Goal: Task Accomplishment & Management: Use online tool/utility

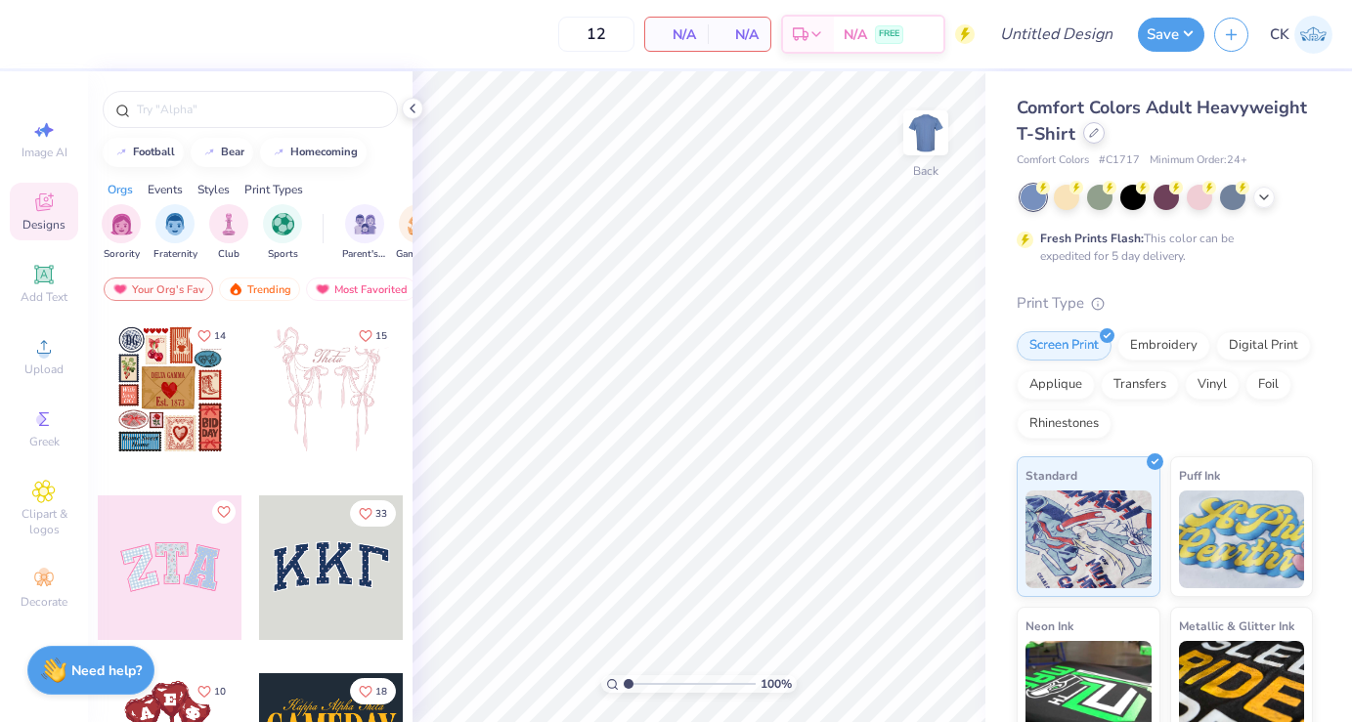
click at [1099, 129] on div at bounding box center [1094, 133] width 22 height 22
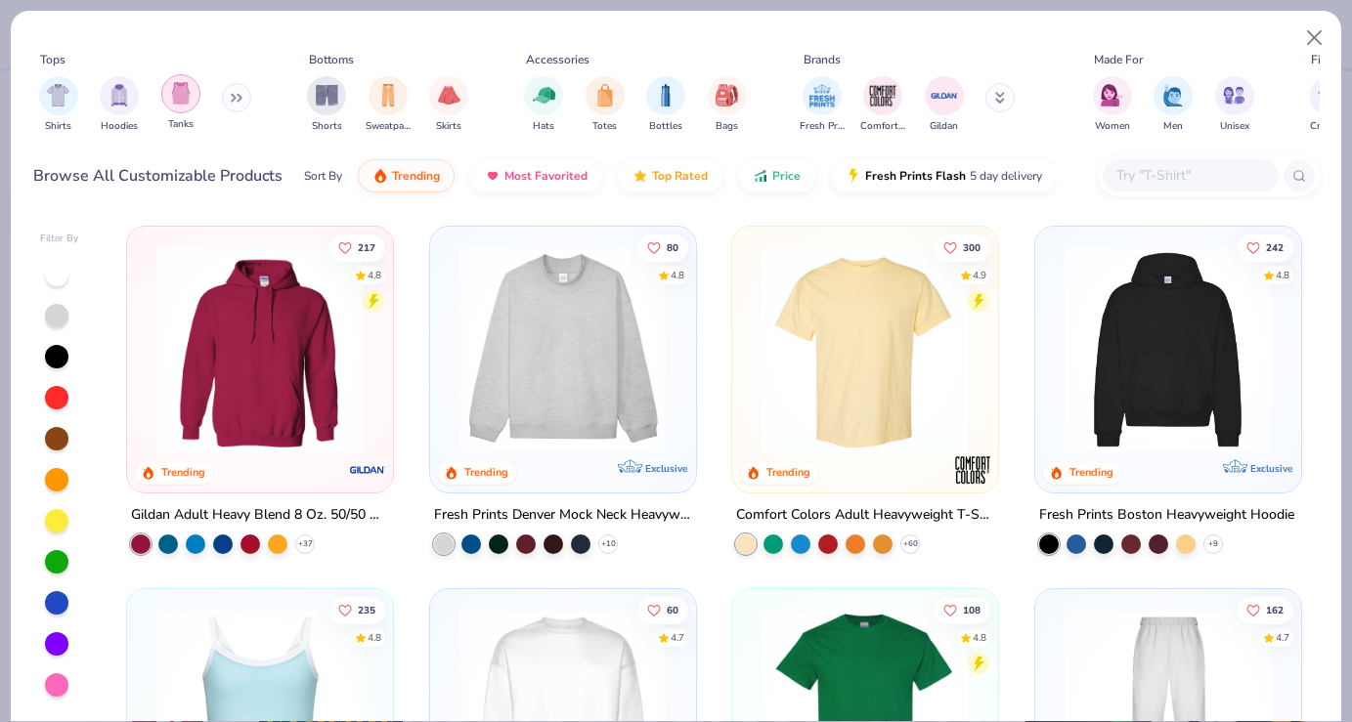
click at [174, 97] on img "filter for Tanks" at bounding box center [181, 93] width 22 height 22
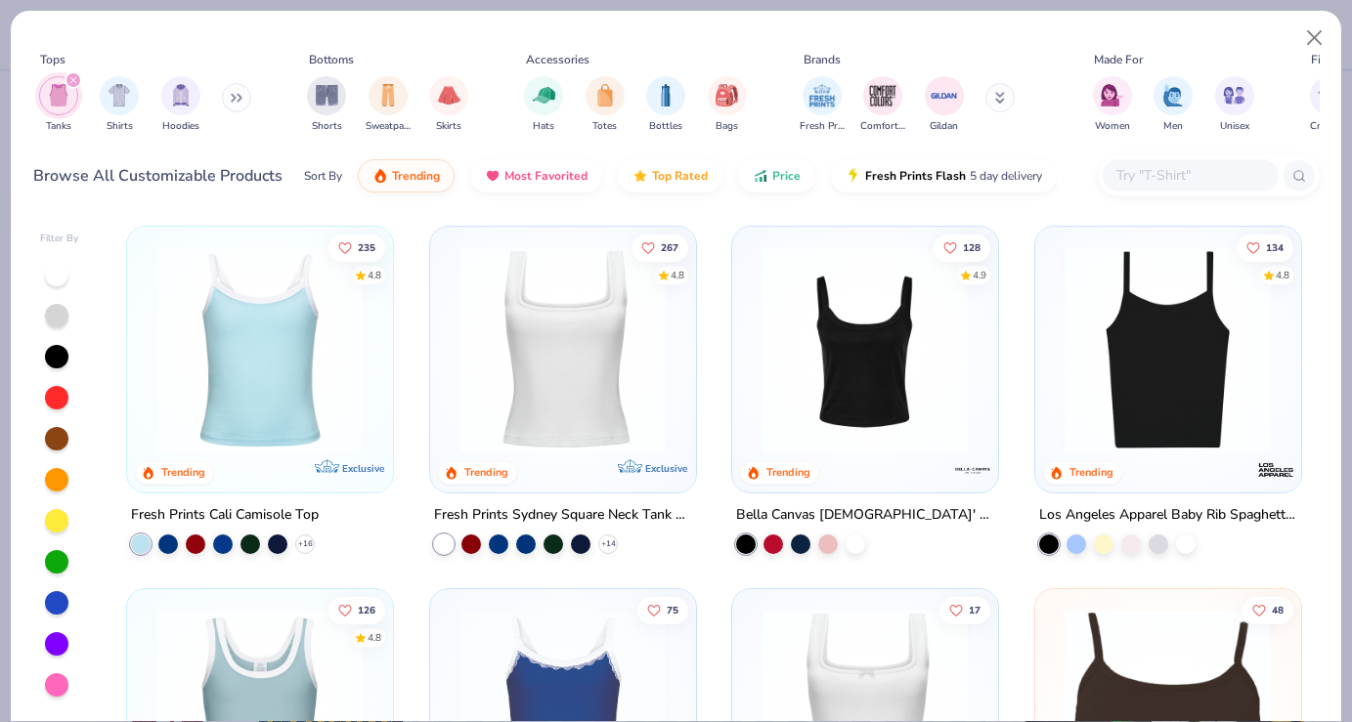
click at [60, 267] on div at bounding box center [56, 274] width 23 height 23
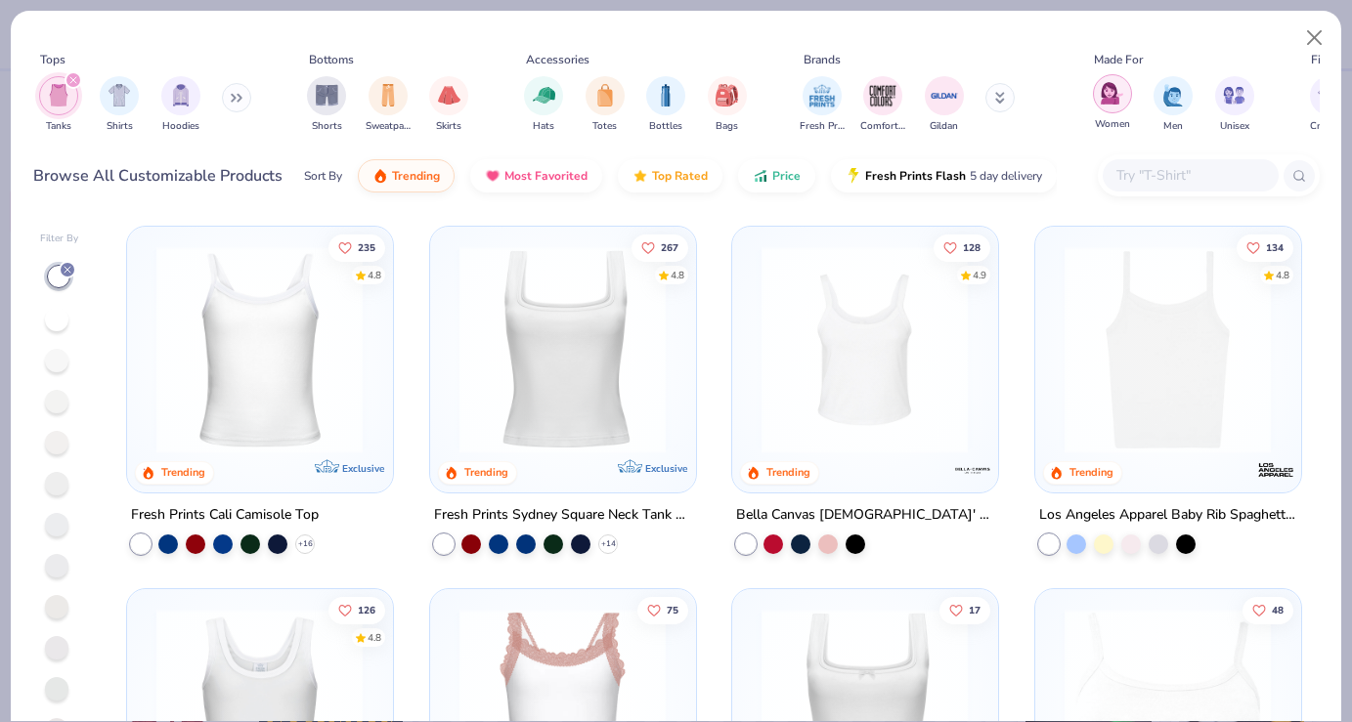
click at [1115, 91] on img "filter for Women" at bounding box center [1111, 93] width 22 height 22
click at [754, 167] on icon "button" at bounding box center [761, 171] width 16 height 18
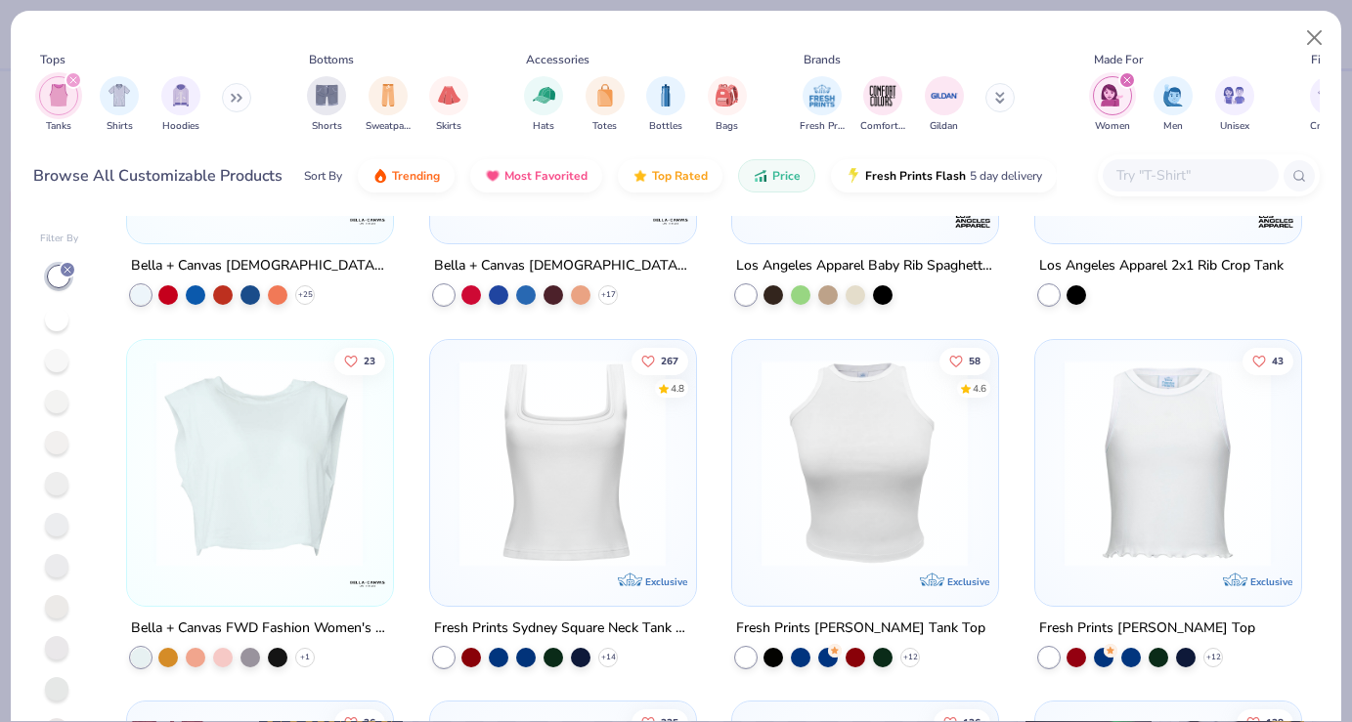
scroll to position [970, 0]
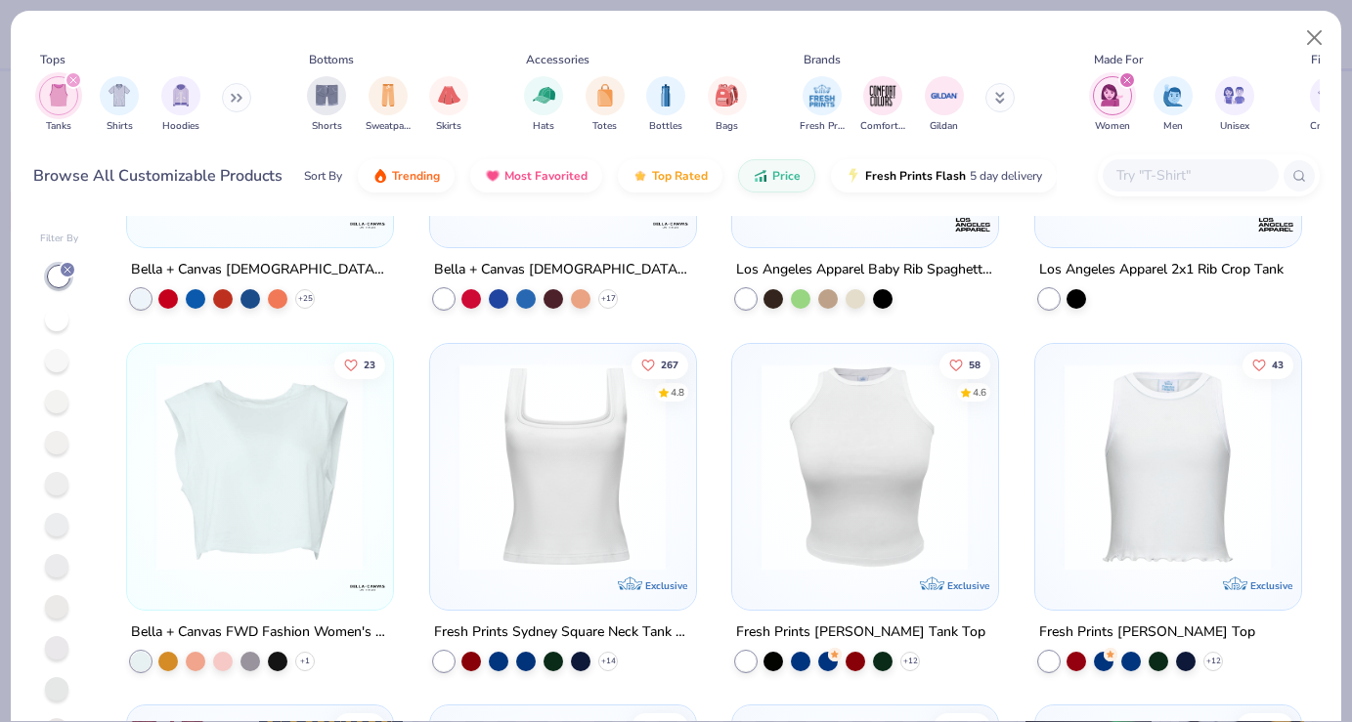
click at [849, 478] on img at bounding box center [865, 466] width 226 height 207
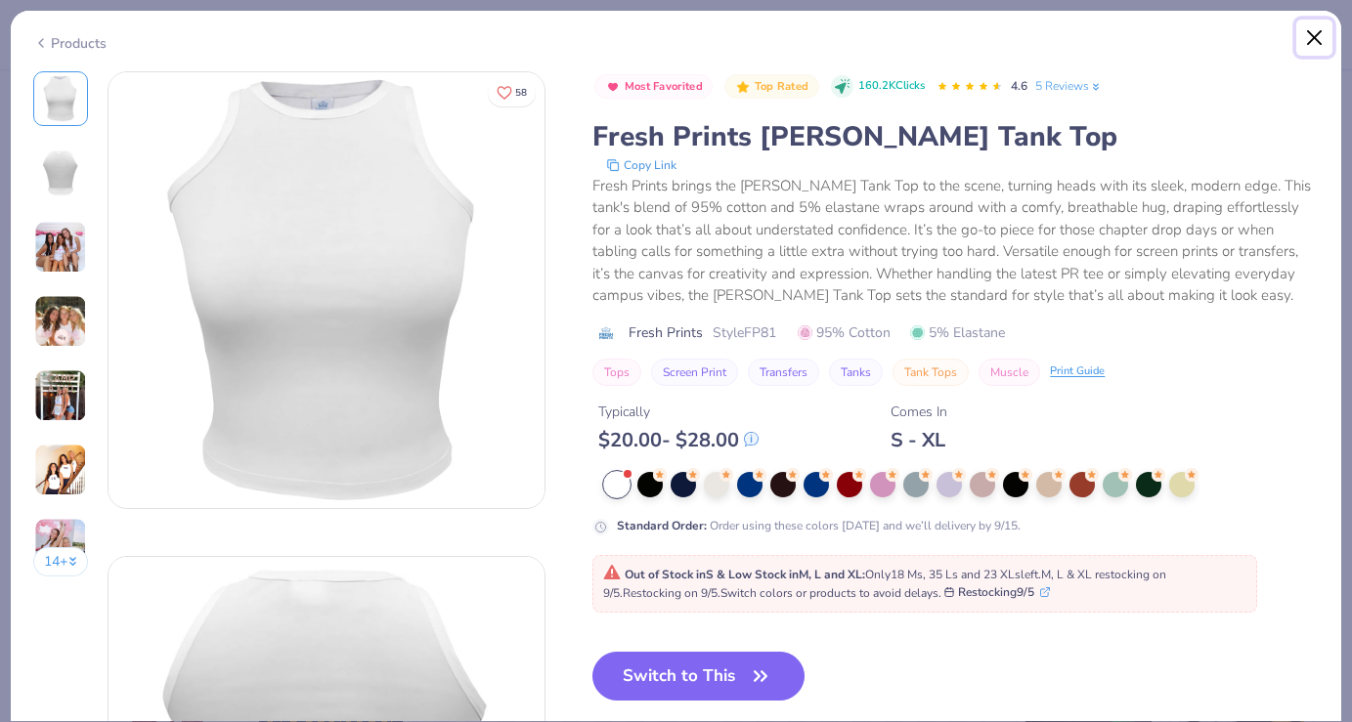
click at [1308, 34] on button "Close" at bounding box center [1314, 38] width 37 height 37
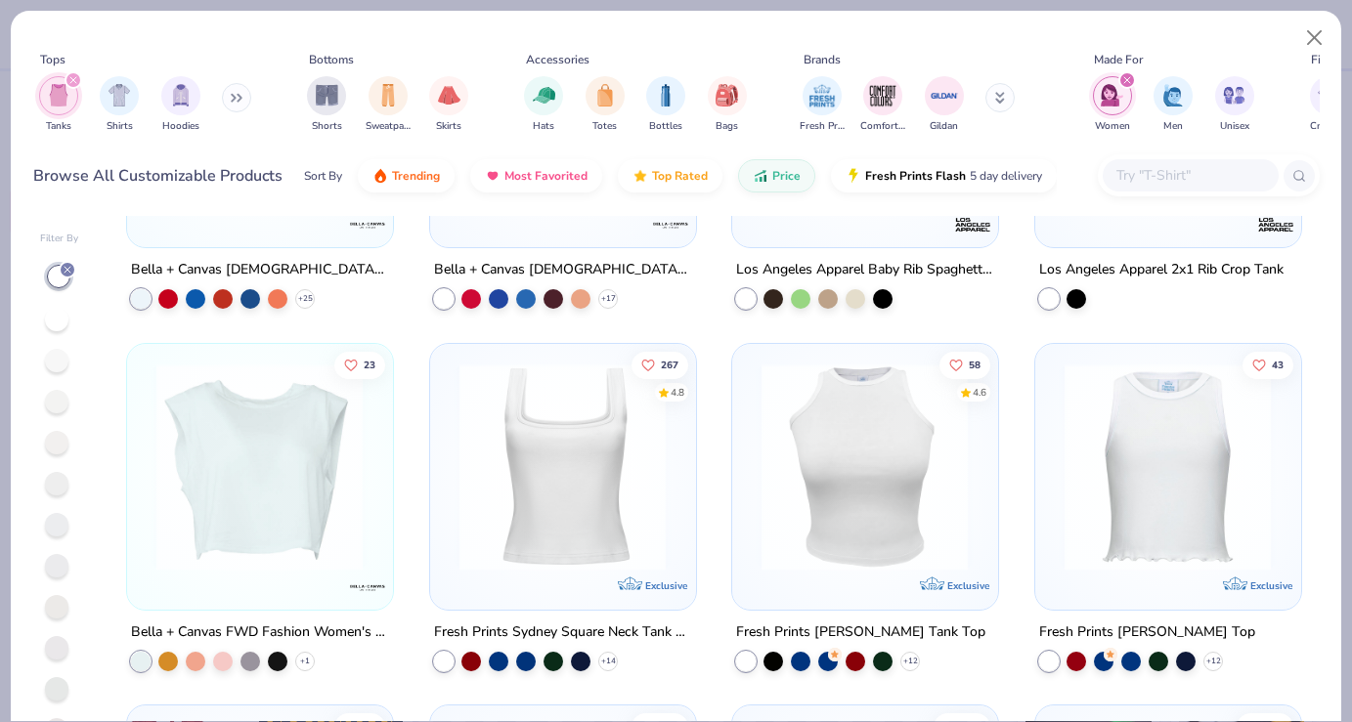
click at [553, 461] on img at bounding box center [563, 466] width 226 height 207
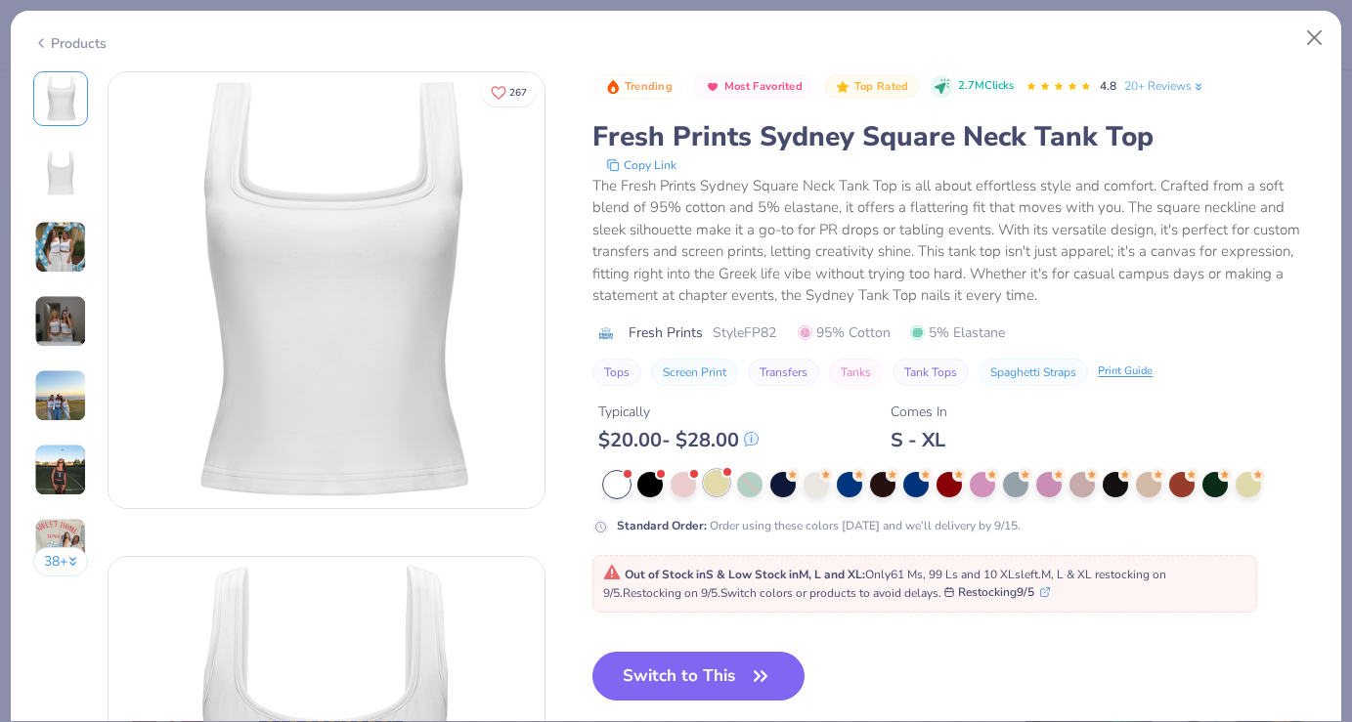
click at [714, 483] on div at bounding box center [716, 482] width 25 height 25
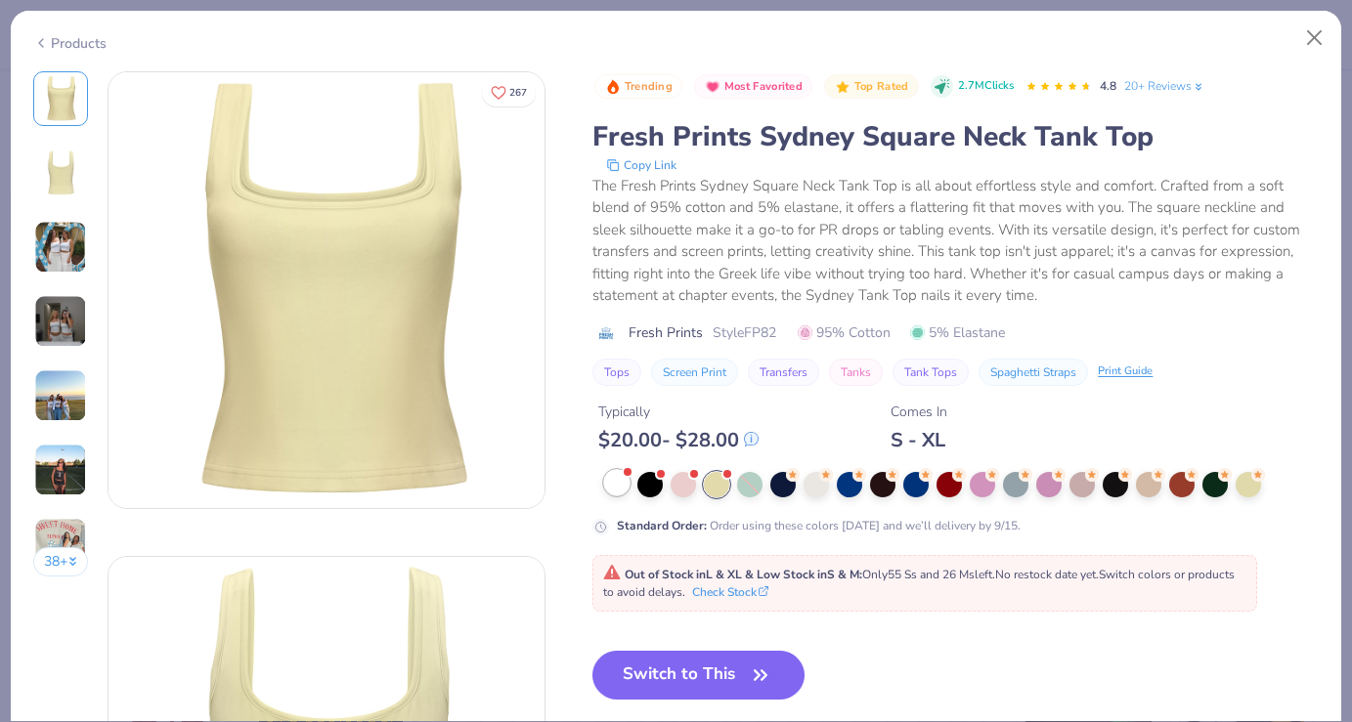
click at [619, 485] on div at bounding box center [616, 482] width 25 height 25
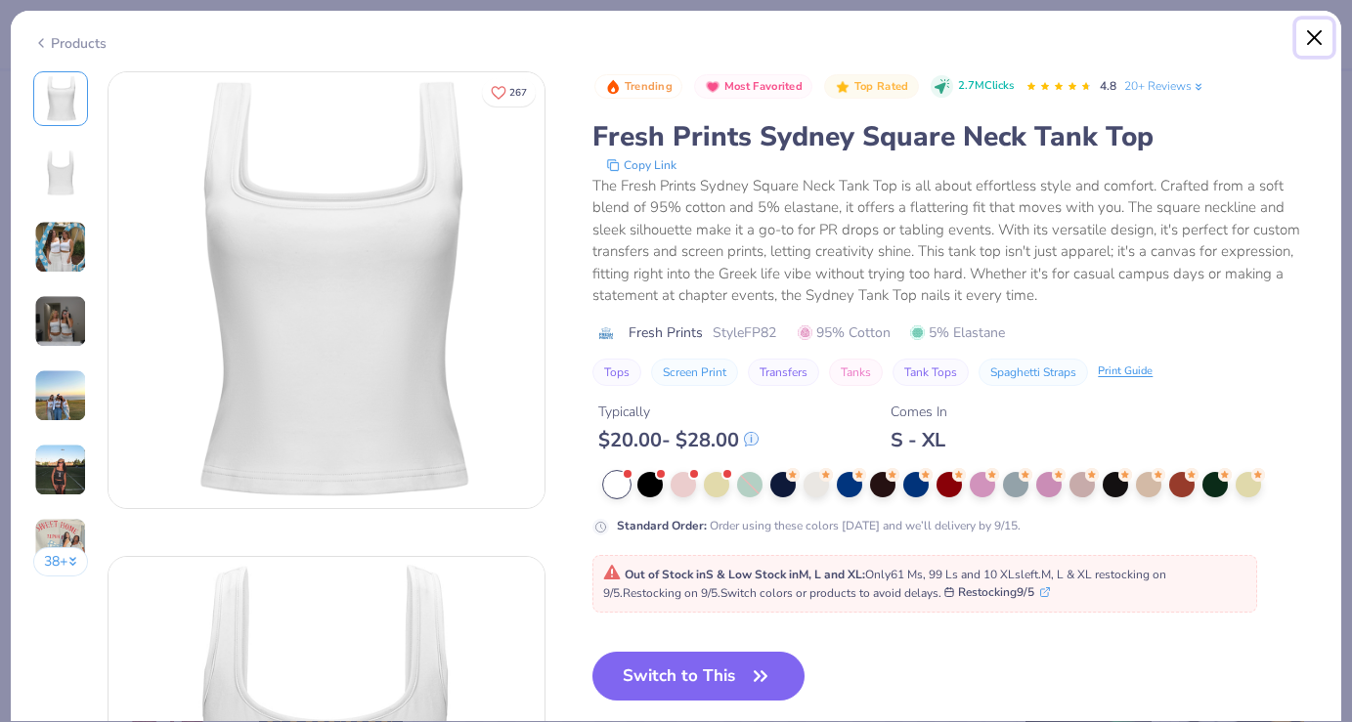
click at [1317, 45] on button "Close" at bounding box center [1314, 38] width 37 height 37
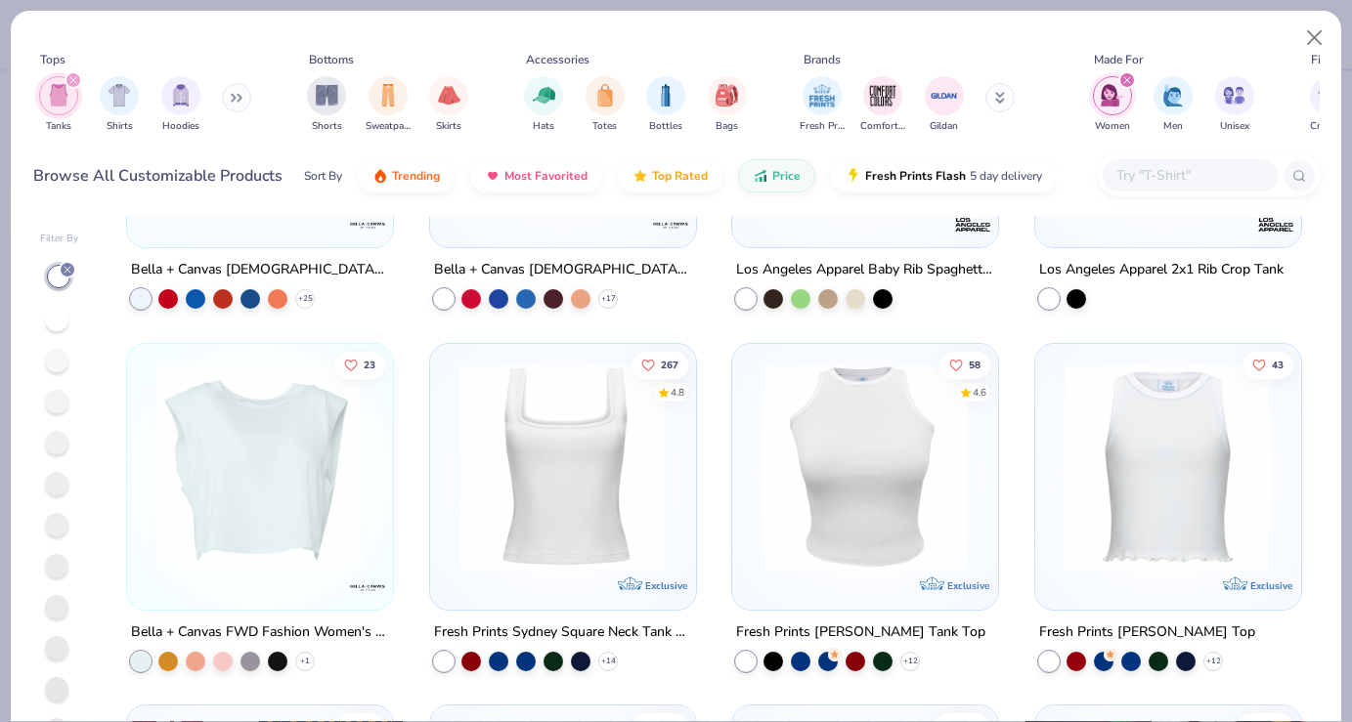
click at [843, 490] on img at bounding box center [865, 466] width 226 height 207
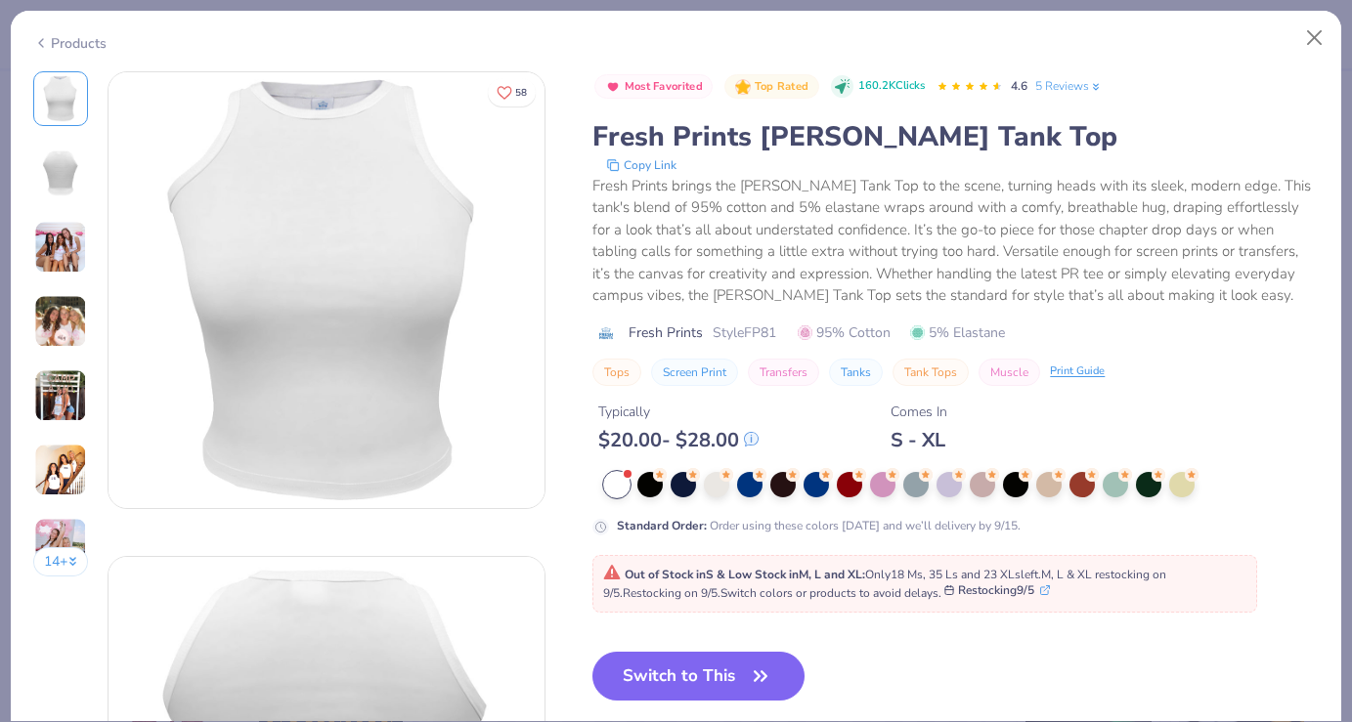
click at [1049, 588] on line at bounding box center [1046, 587] width 5 height 5
click at [1314, 48] on button "Close" at bounding box center [1314, 38] width 37 height 37
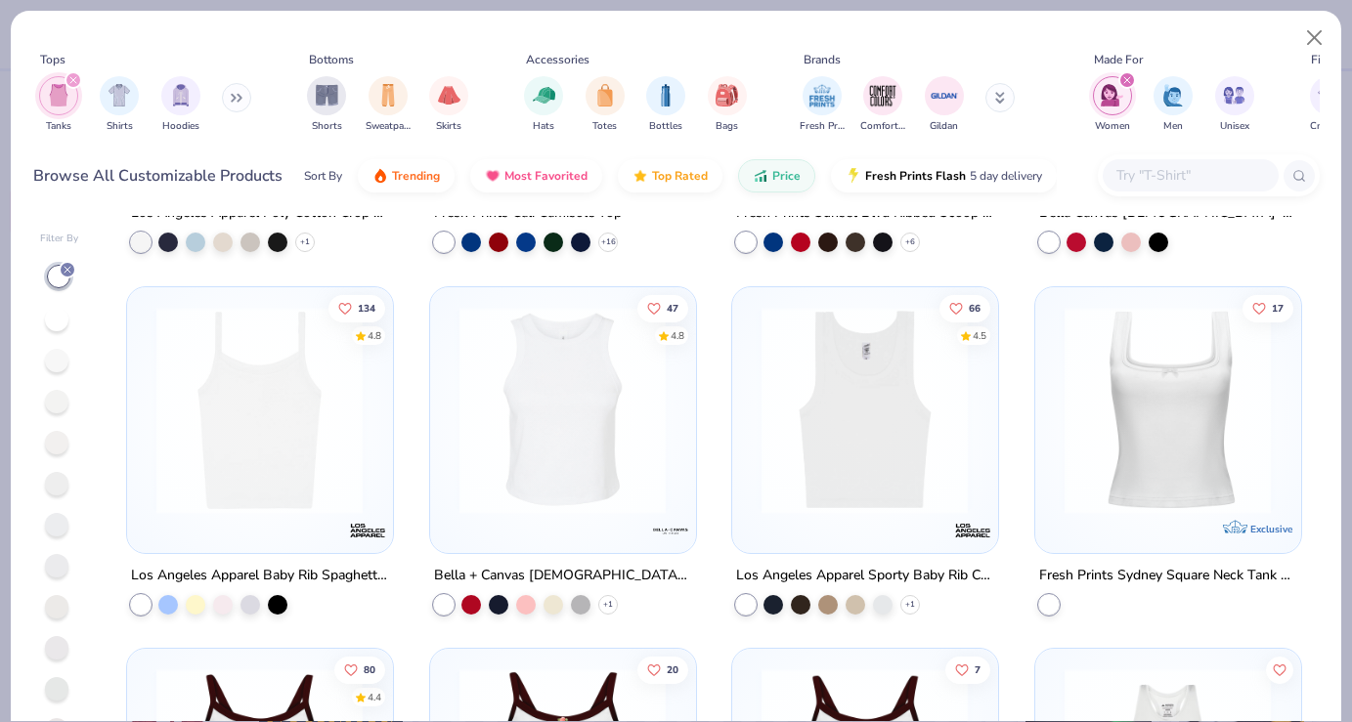
scroll to position [1719, 0]
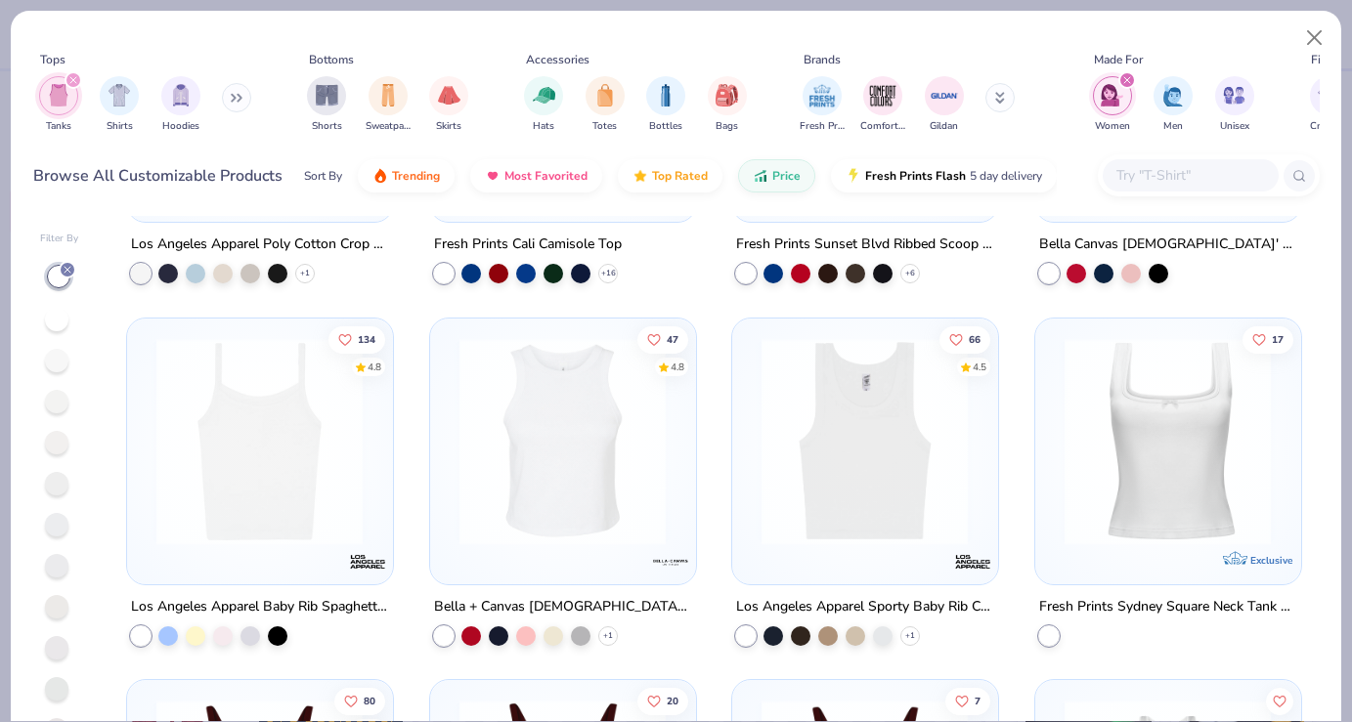
click at [258, 464] on img at bounding box center [260, 440] width 226 height 207
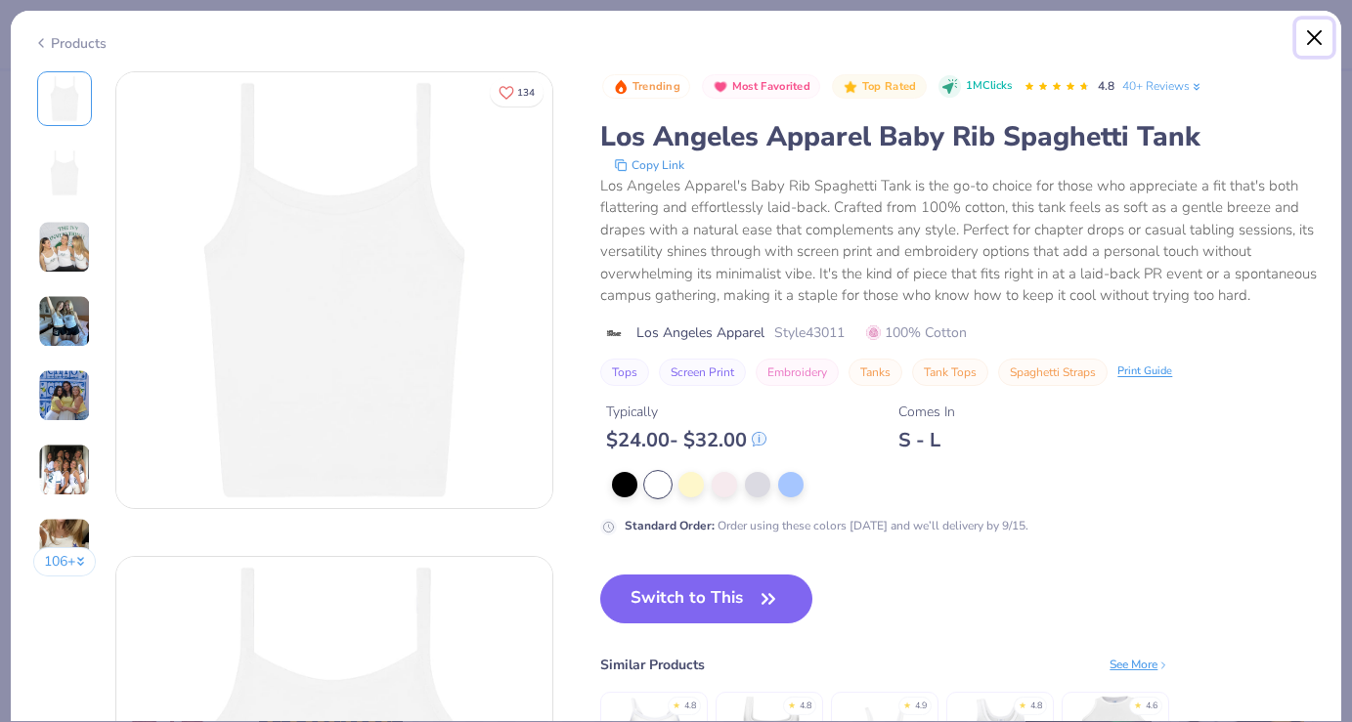
click at [1310, 27] on button "Close" at bounding box center [1314, 38] width 37 height 37
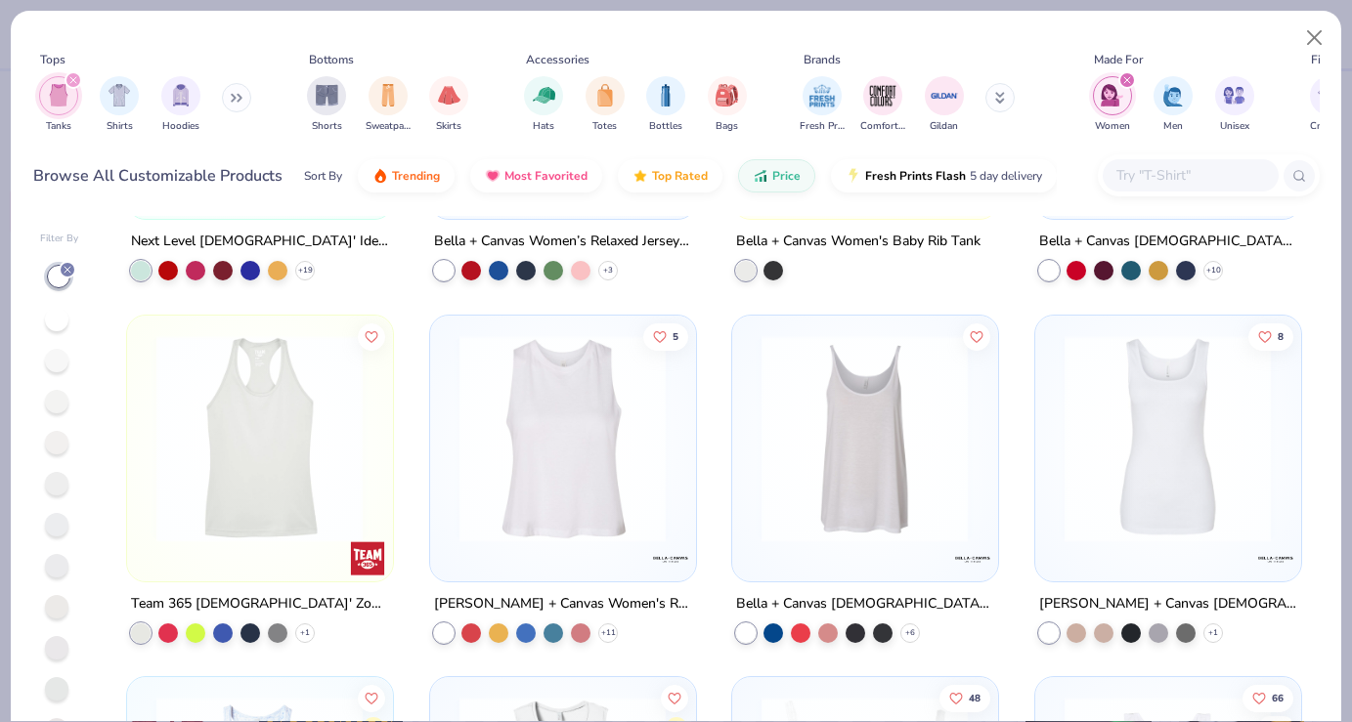
scroll to position [260, 0]
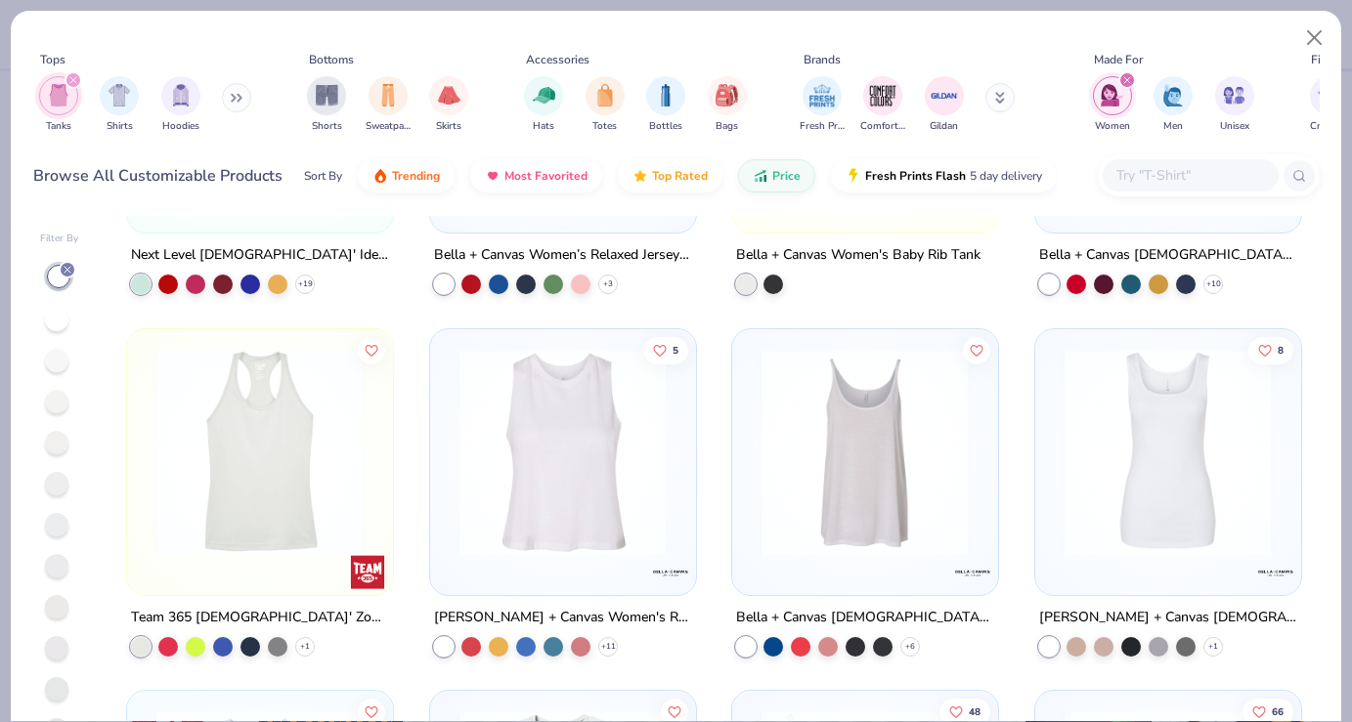
click at [1220, 479] on img at bounding box center [1168, 451] width 226 height 207
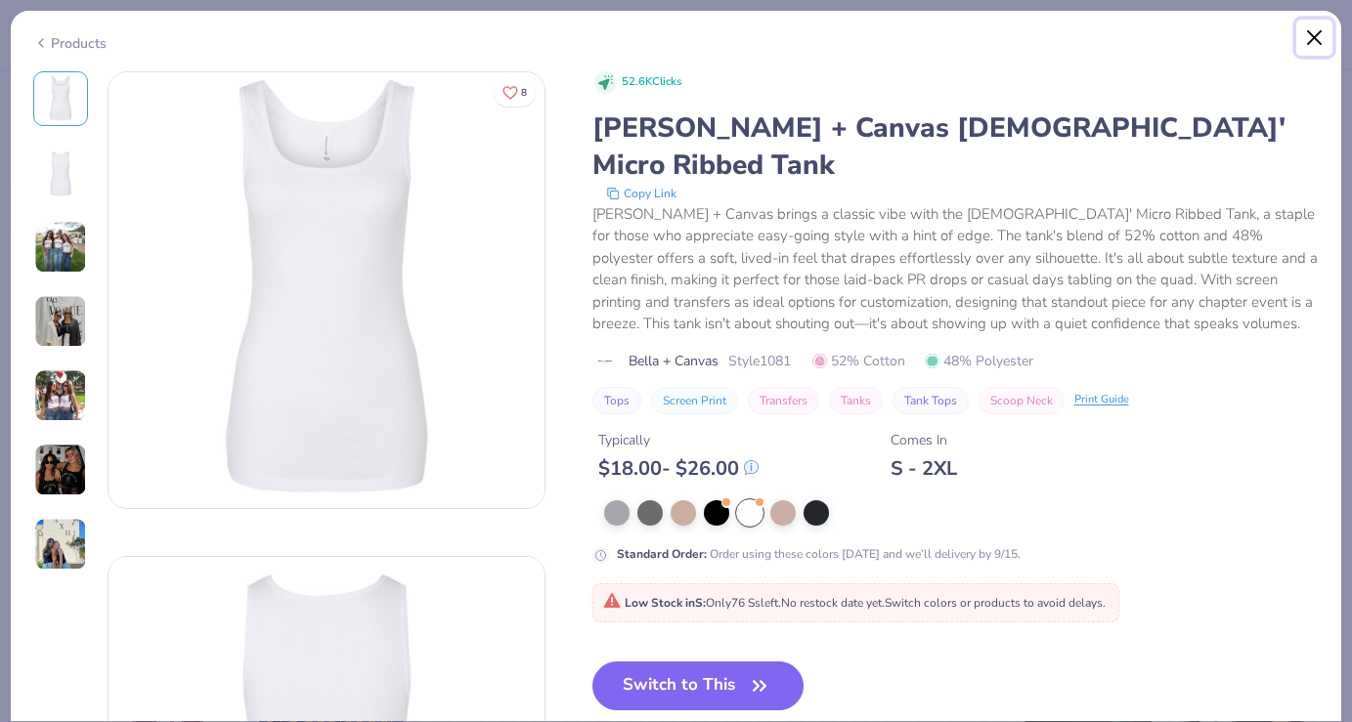
click at [1315, 31] on button "Close" at bounding box center [1314, 38] width 37 height 37
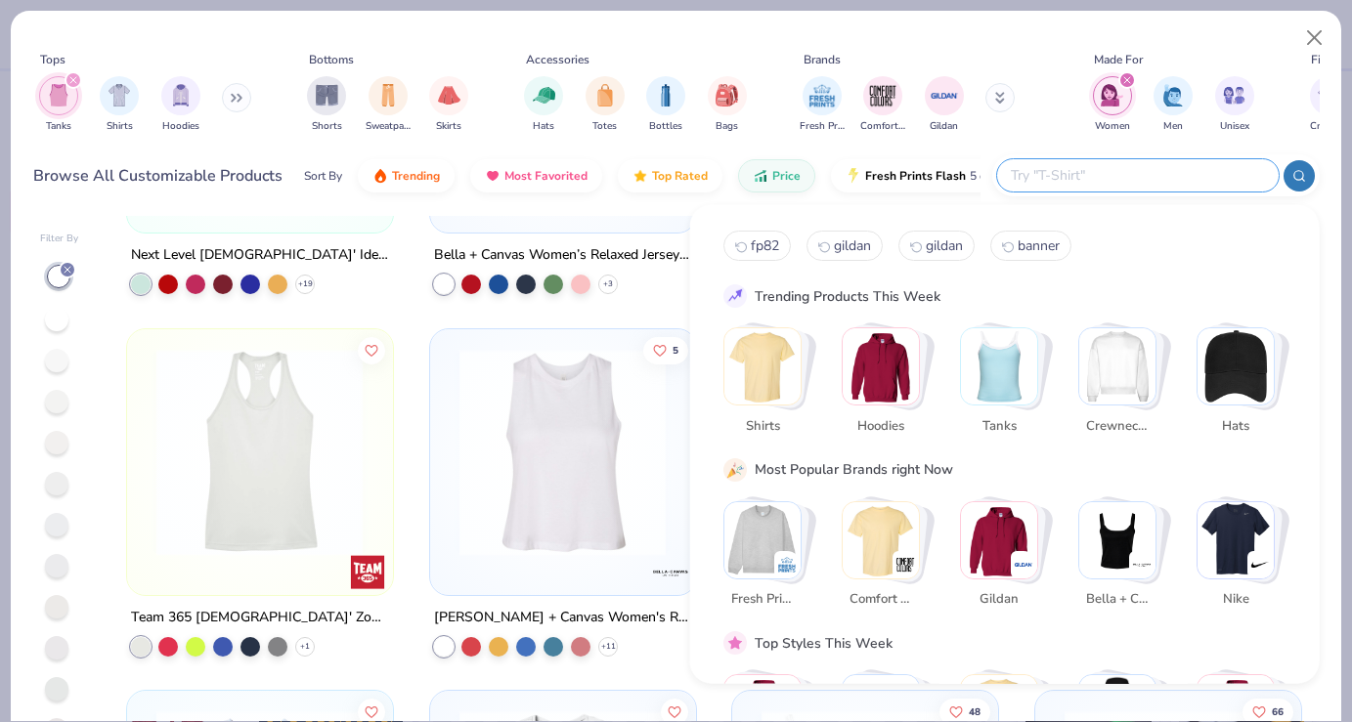
click at [1143, 174] on input "text" at bounding box center [1137, 175] width 256 height 22
type input "21308"
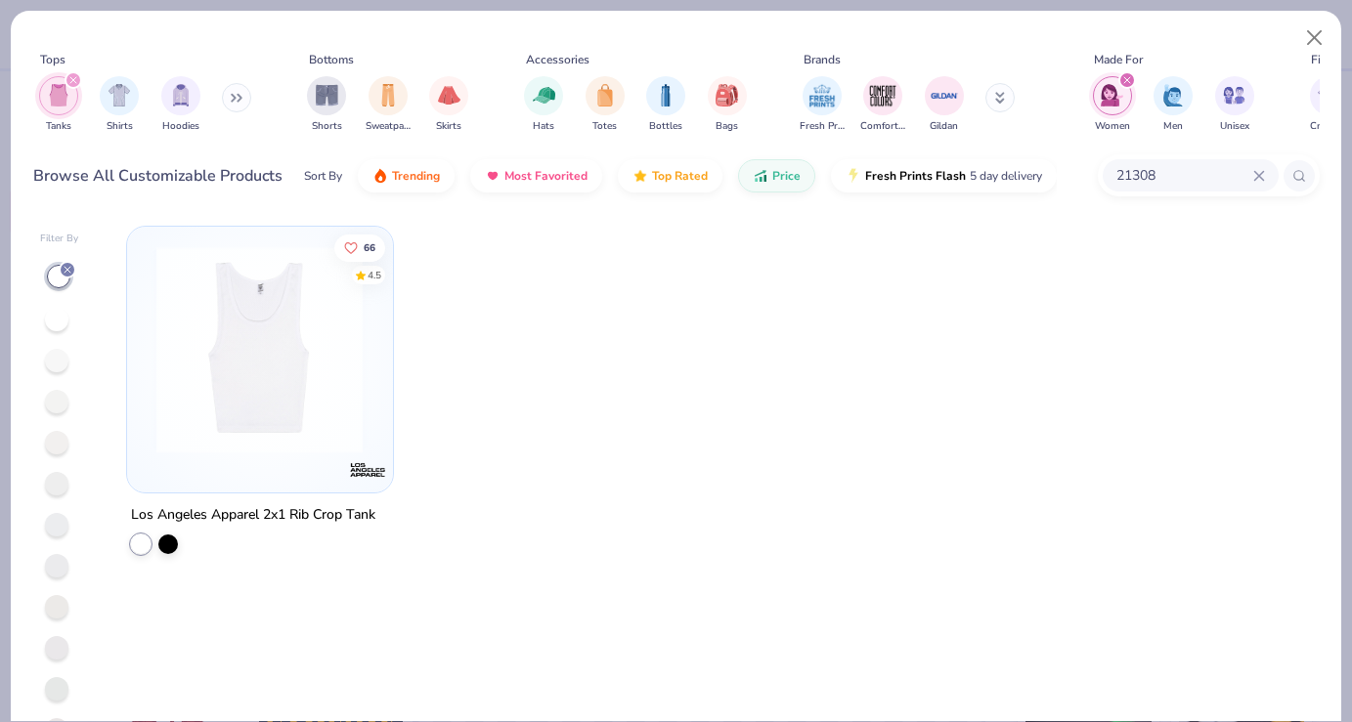
click at [1260, 176] on icon at bounding box center [1259, 176] width 12 height 12
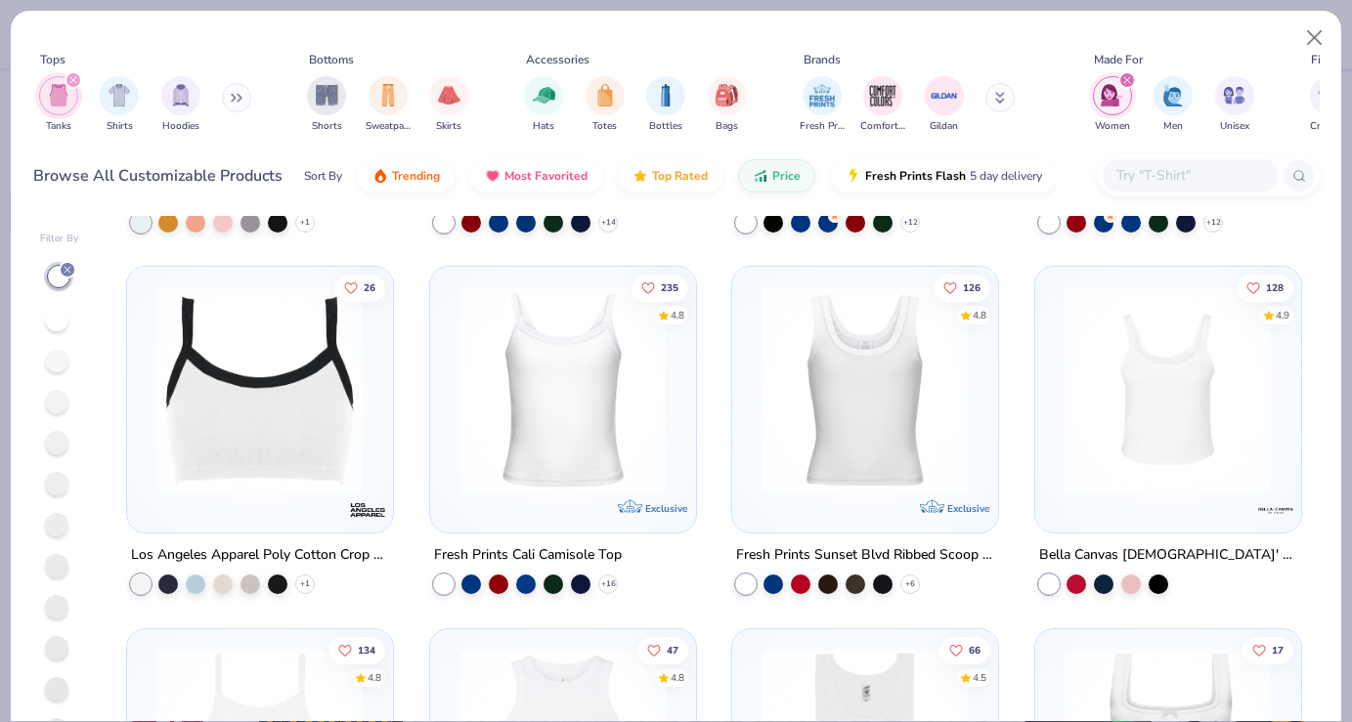
scroll to position [1400, 0]
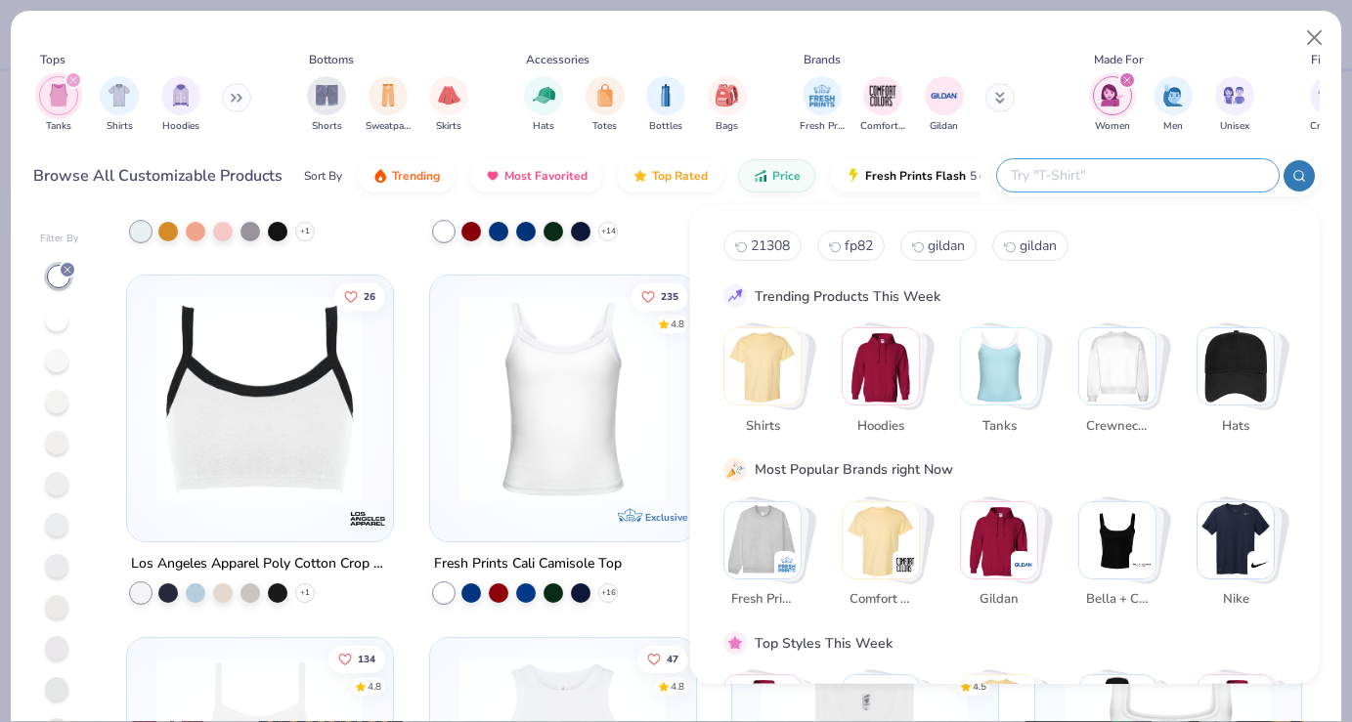
click at [665, 214] on div "Filter By [PERSON_NAME] + Canvas [DEMOGRAPHIC_DATA]' Flowy Racerback Tank + 25 …" at bounding box center [676, 466] width 1330 height 510
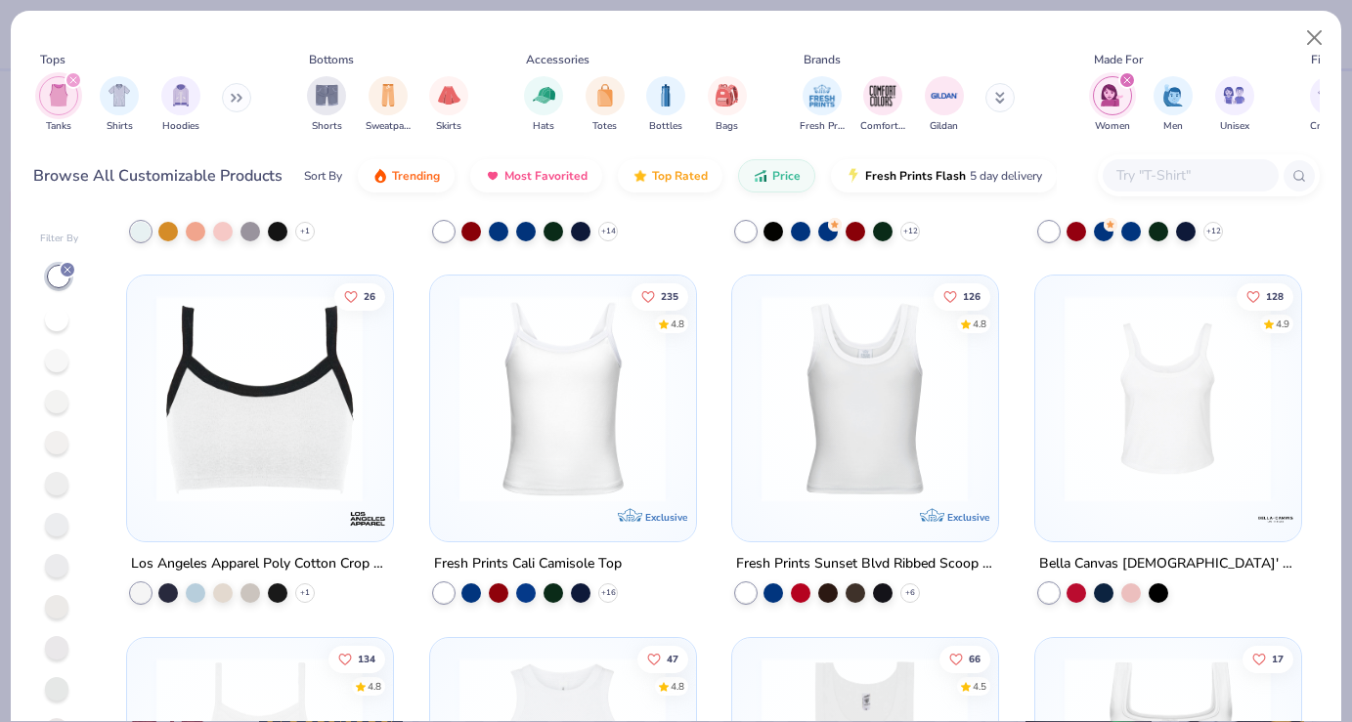
click at [1163, 440] on img at bounding box center [1168, 398] width 226 height 207
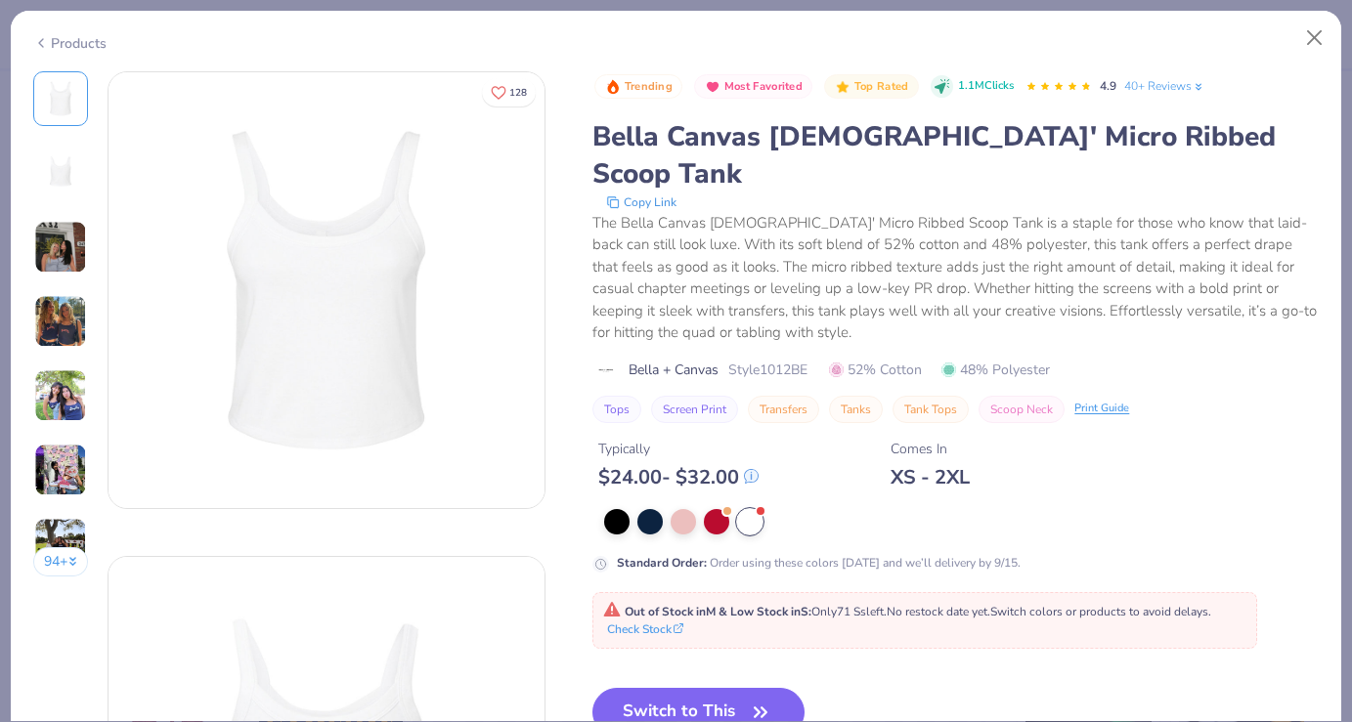
click at [39, 245] on img at bounding box center [60, 247] width 53 height 53
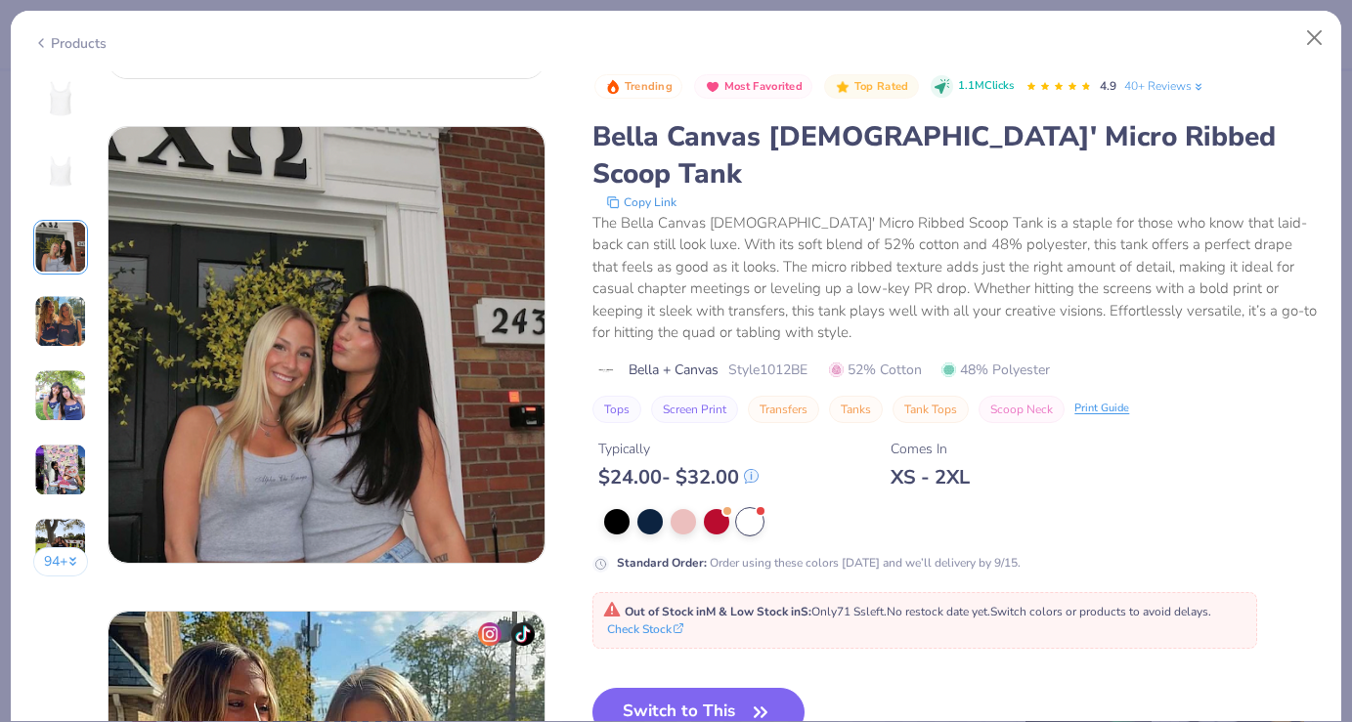
scroll to position [970, 0]
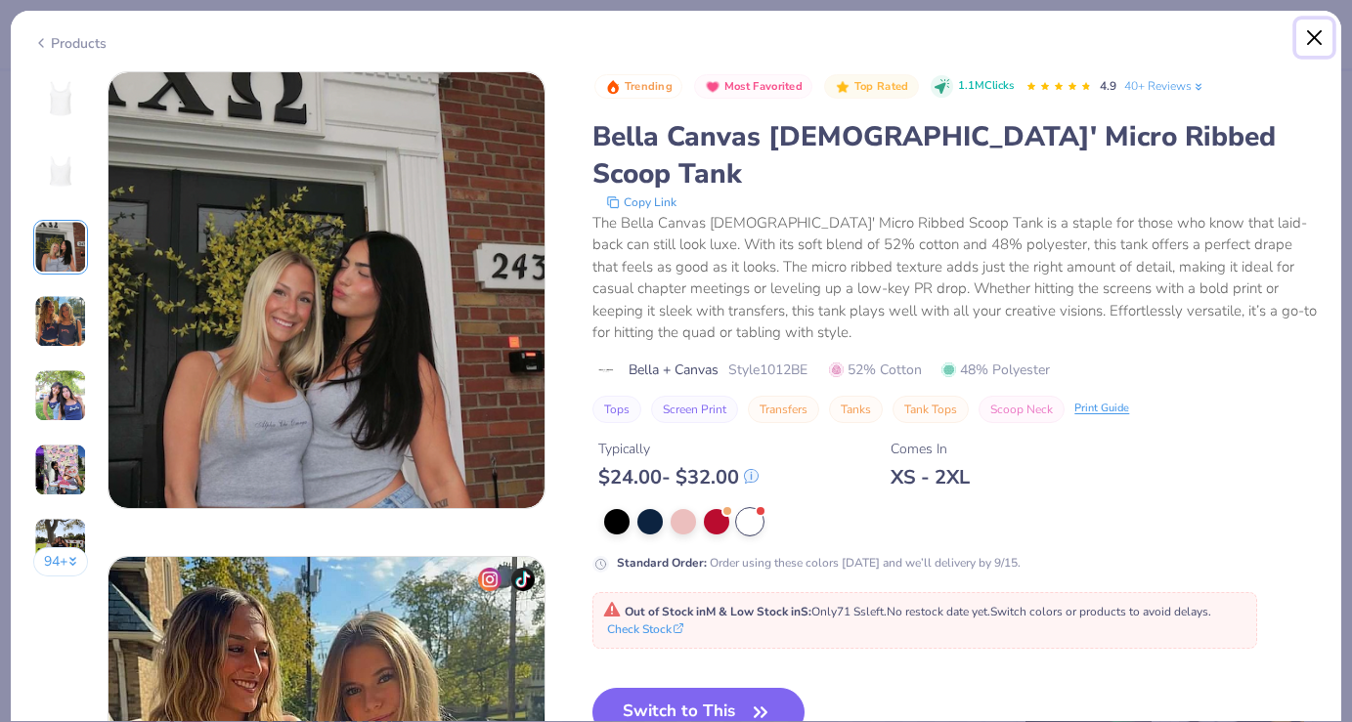
click at [1303, 42] on button "Close" at bounding box center [1314, 38] width 37 height 37
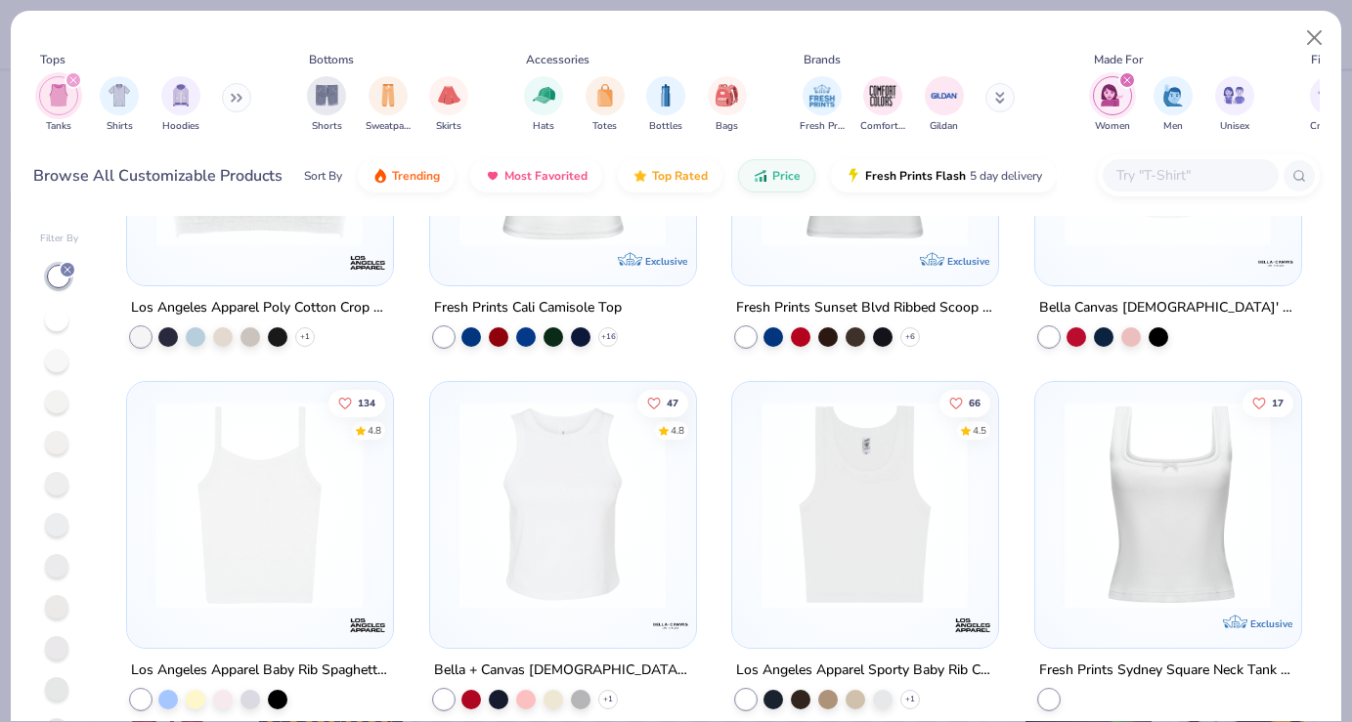
scroll to position [1652, 0]
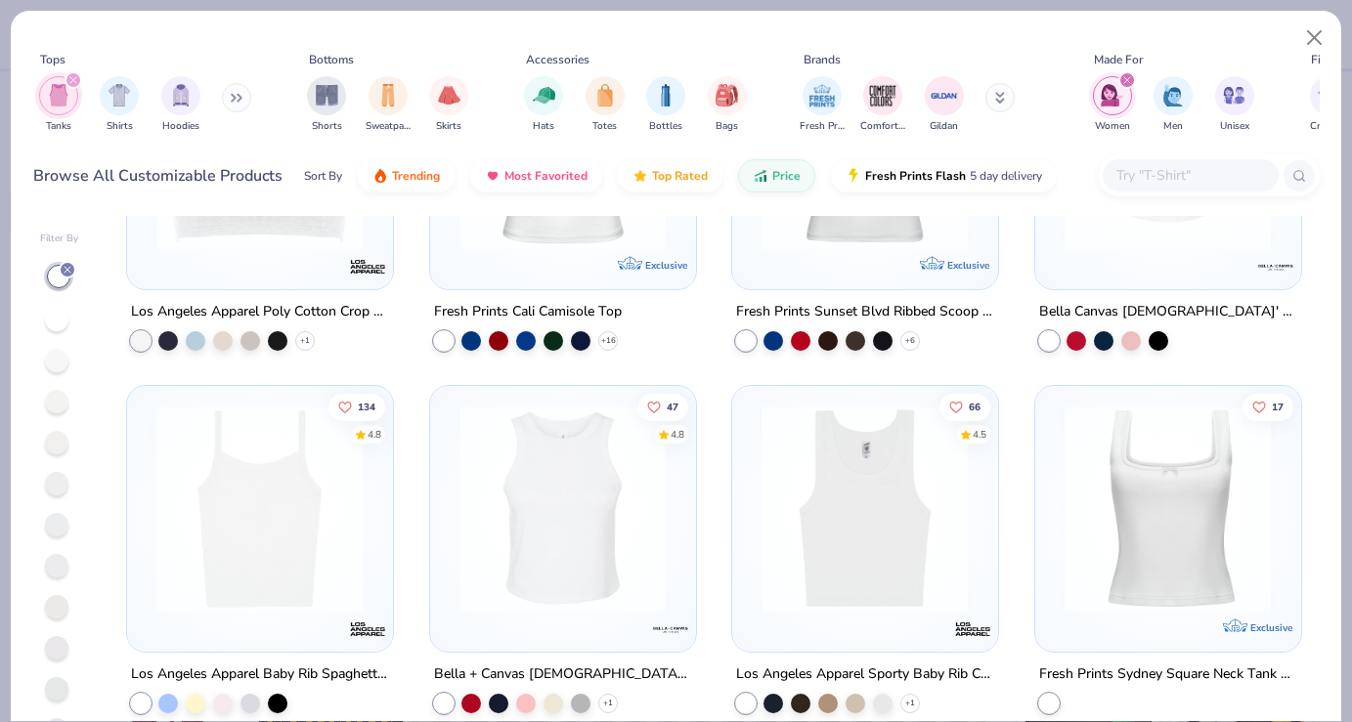
click at [544, 511] on img at bounding box center [563, 508] width 226 height 207
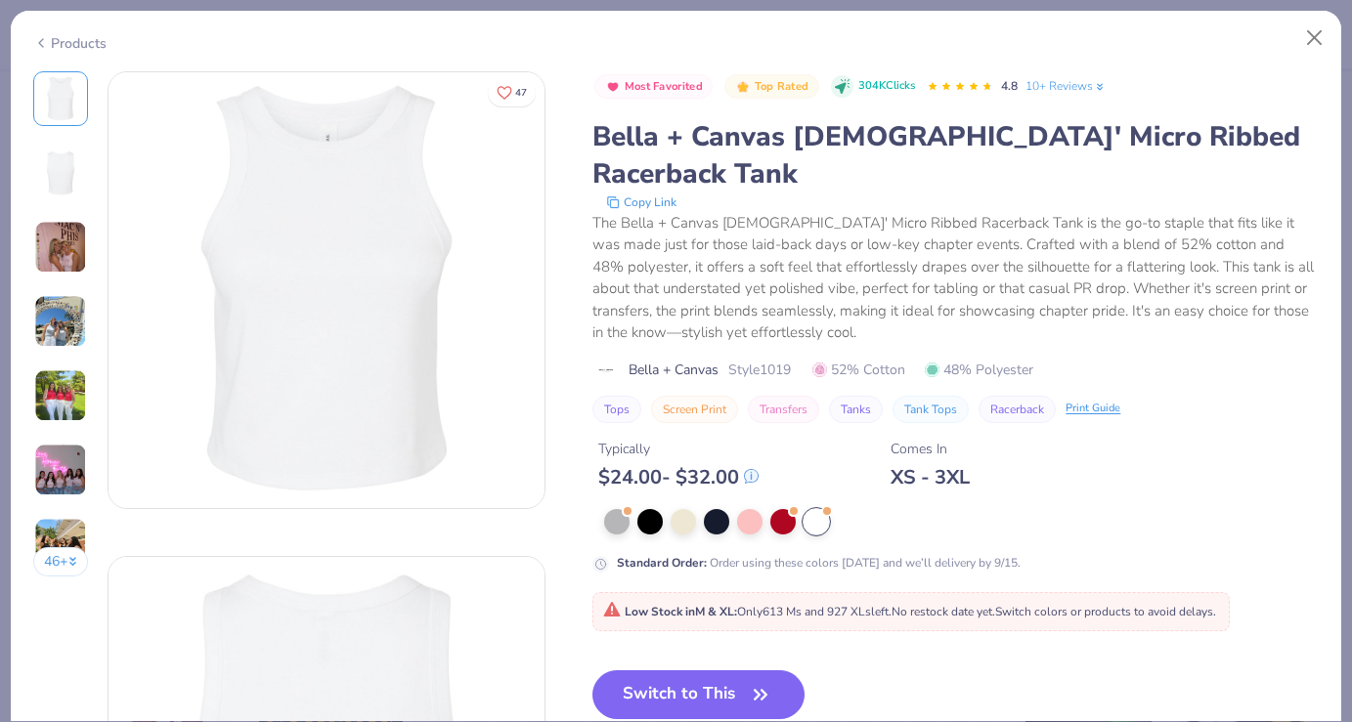
click at [65, 241] on img at bounding box center [60, 247] width 53 height 53
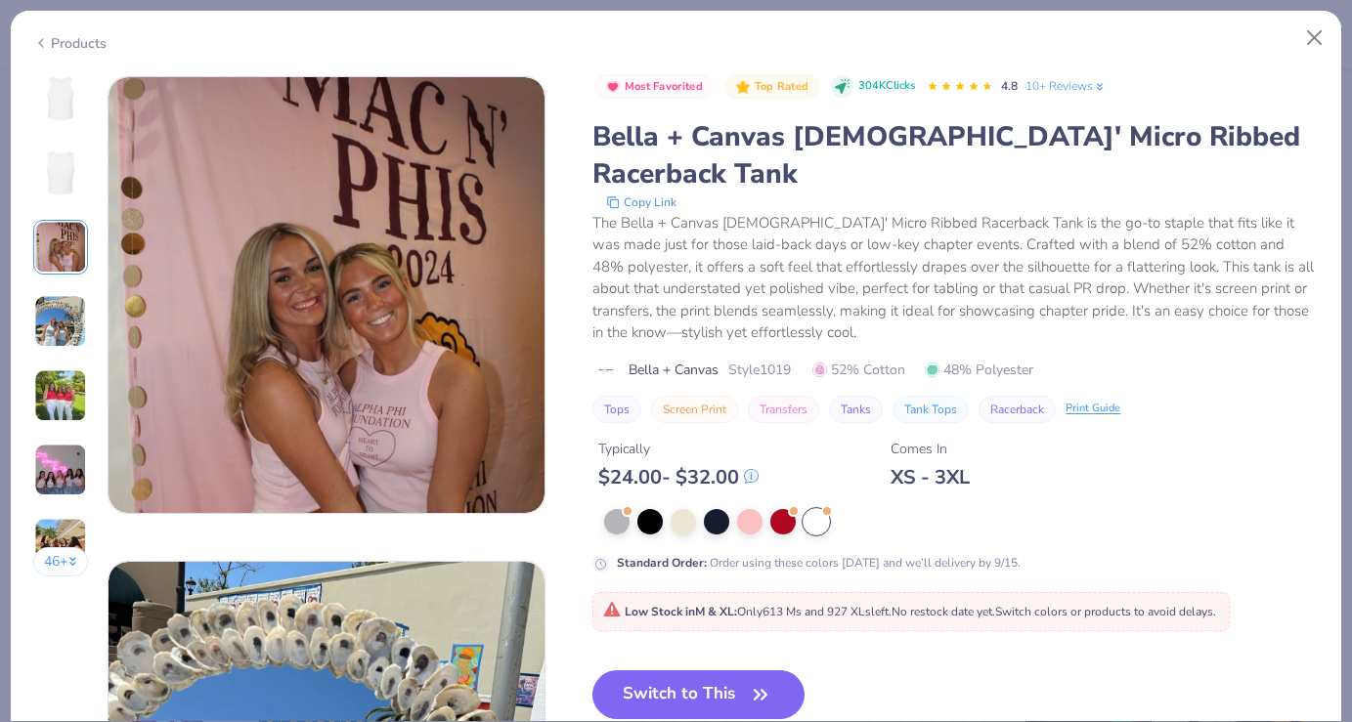
scroll to position [970, 0]
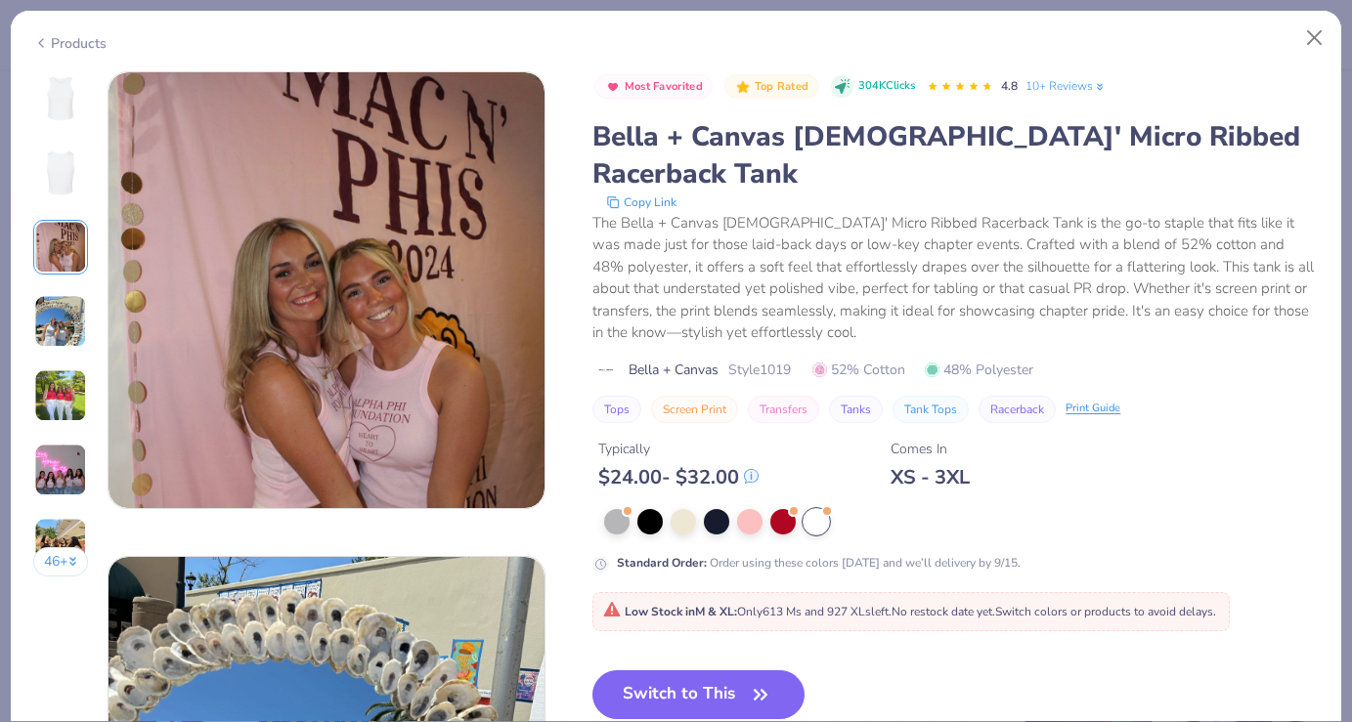
click at [782, 360] on span "Style 1019" at bounding box center [759, 370] width 63 height 21
copy span "1019"
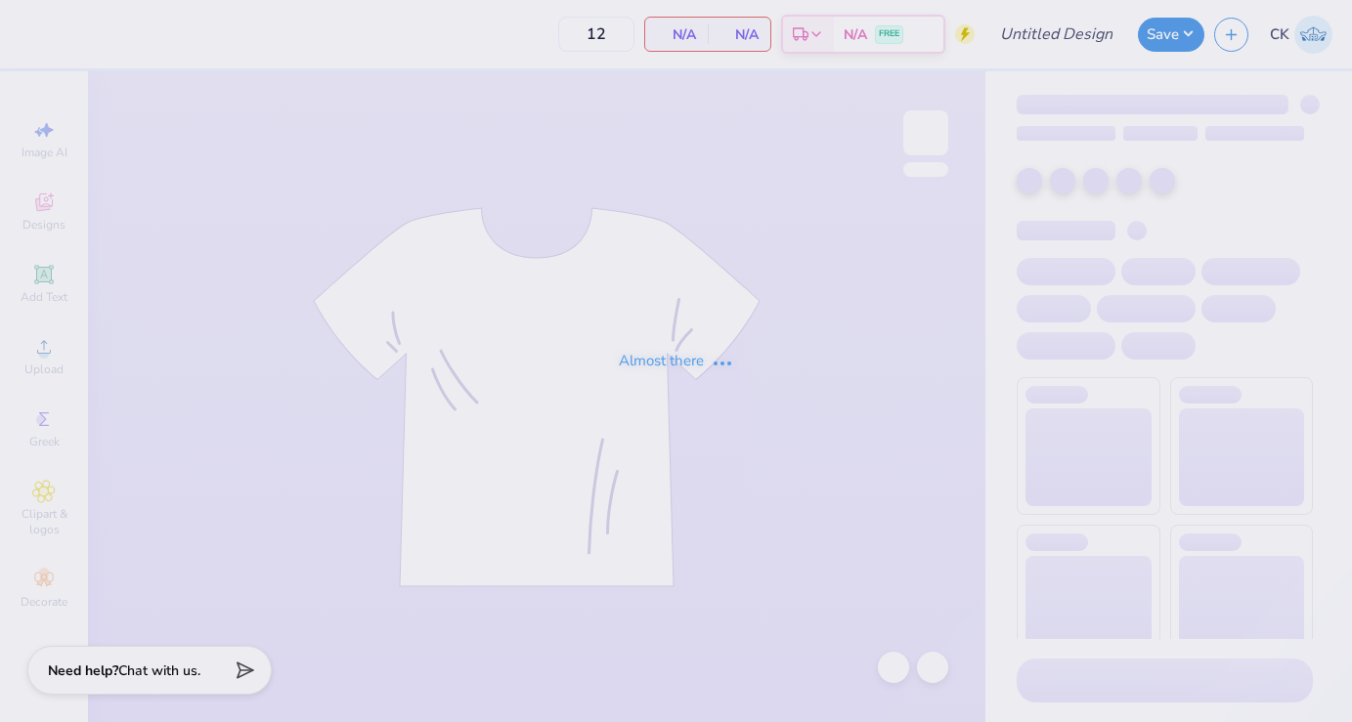
type input "Theta Chi Fall 25 Crosswalk Tee"
type input "24"
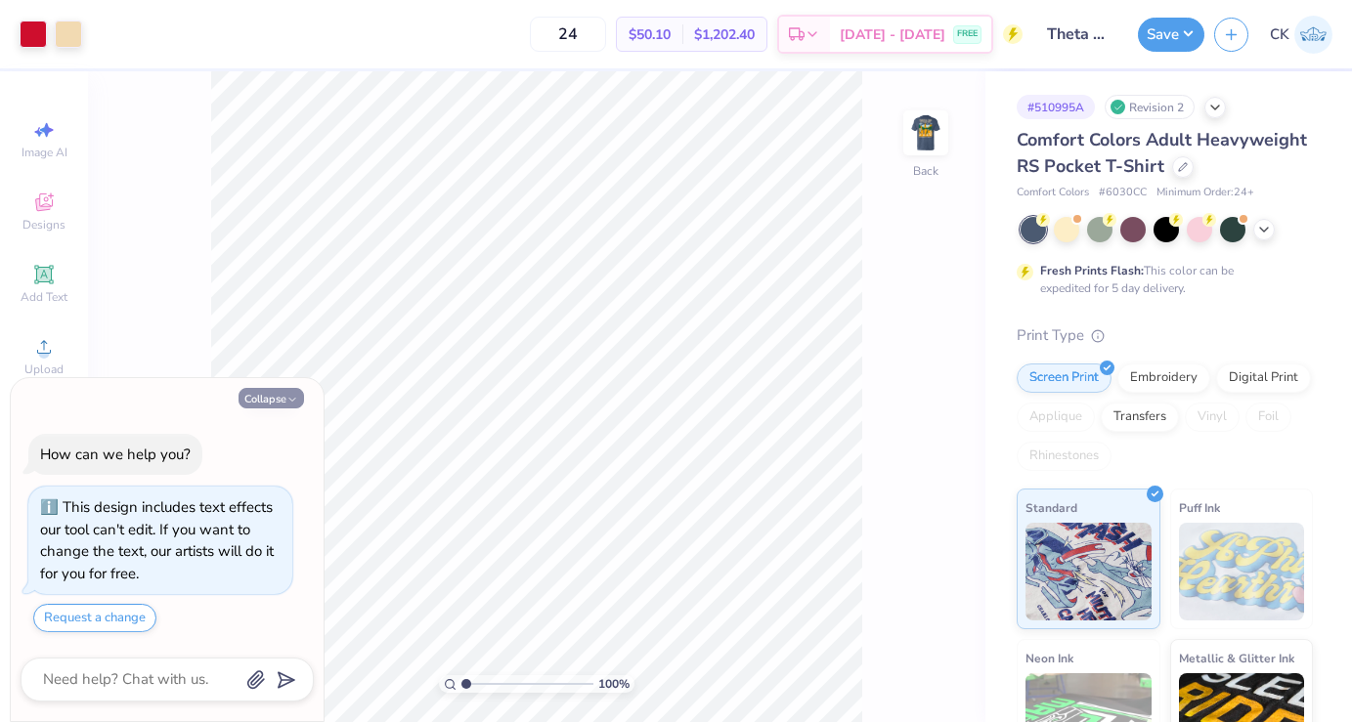
click at [280, 400] on button "Collapse" at bounding box center [270, 398] width 65 height 21
type textarea "x"
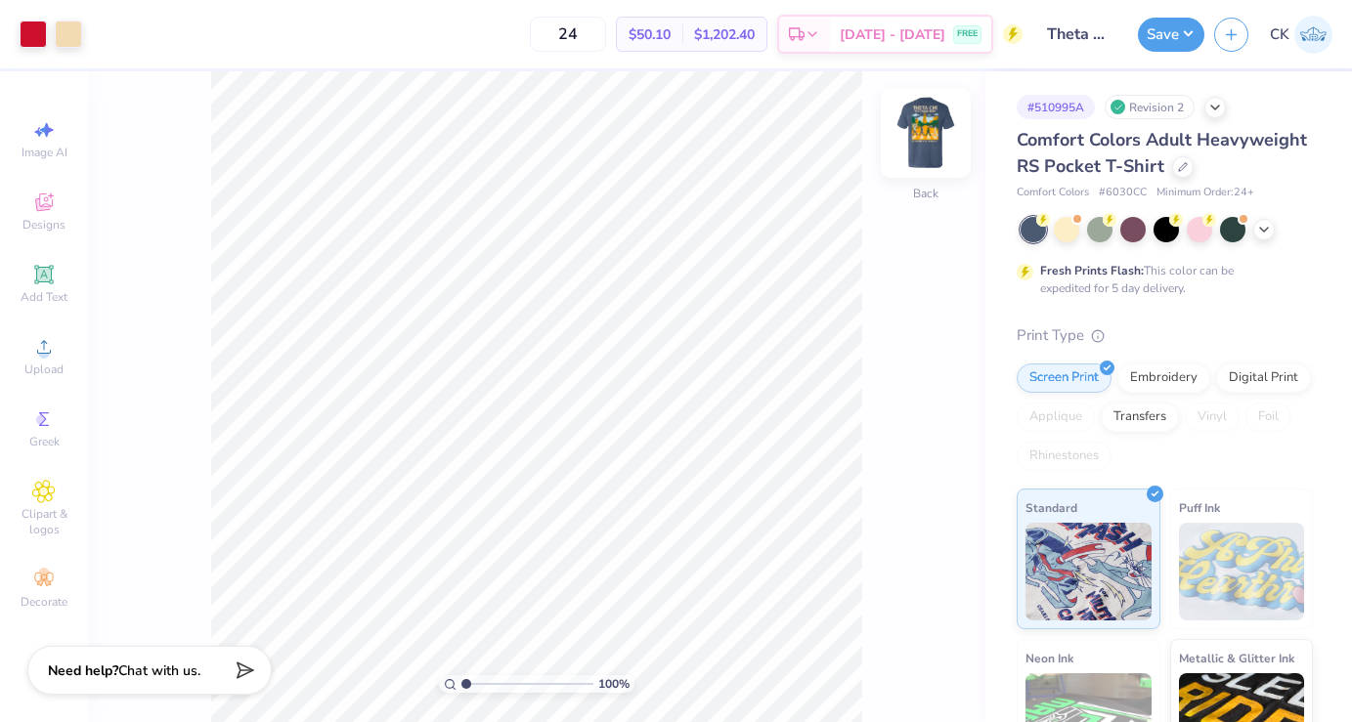
click at [941, 135] on img at bounding box center [925, 133] width 78 height 78
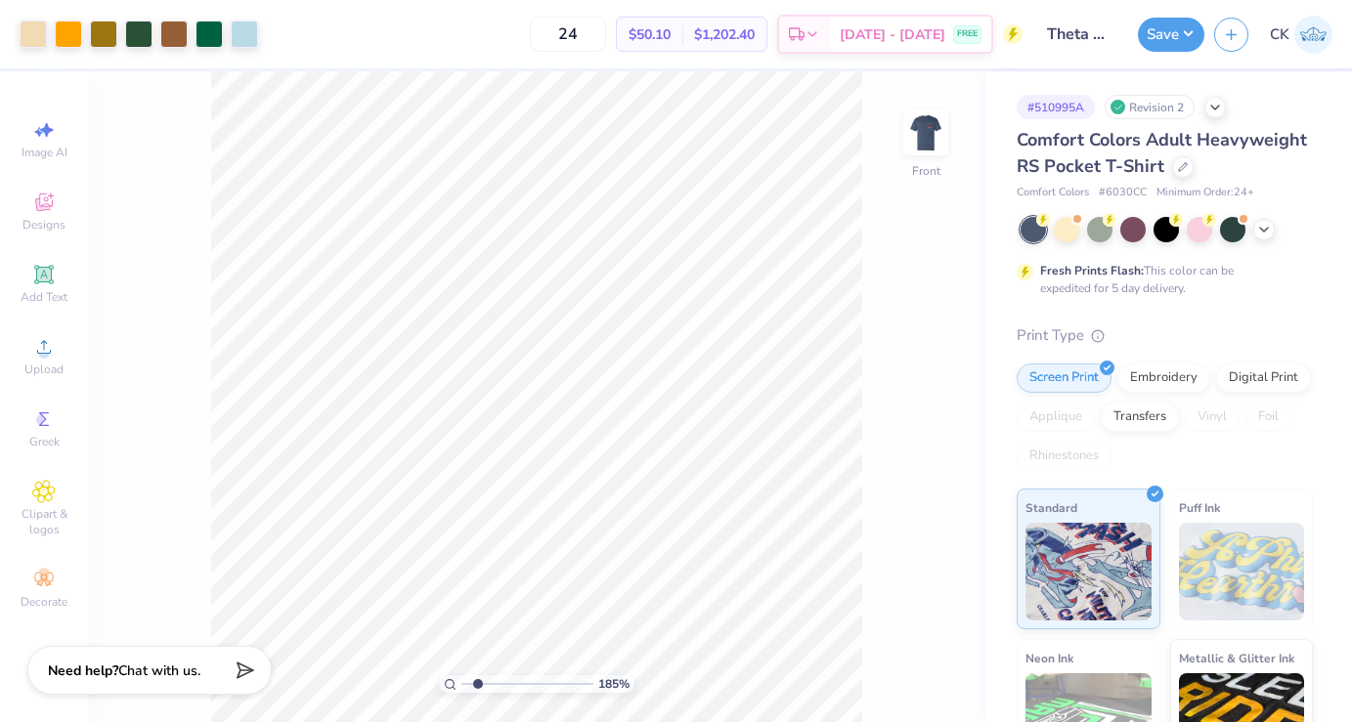
drag, startPoint x: 464, startPoint y: 681, endPoint x: 477, endPoint y: 684, distance: 13.0
click at [477, 684] on input "range" at bounding box center [527, 684] width 132 height 18
drag, startPoint x: 483, startPoint y: 683, endPoint x: 420, endPoint y: 683, distance: 62.5
type input "1"
click at [461, 683] on input "range" at bounding box center [527, 684] width 132 height 18
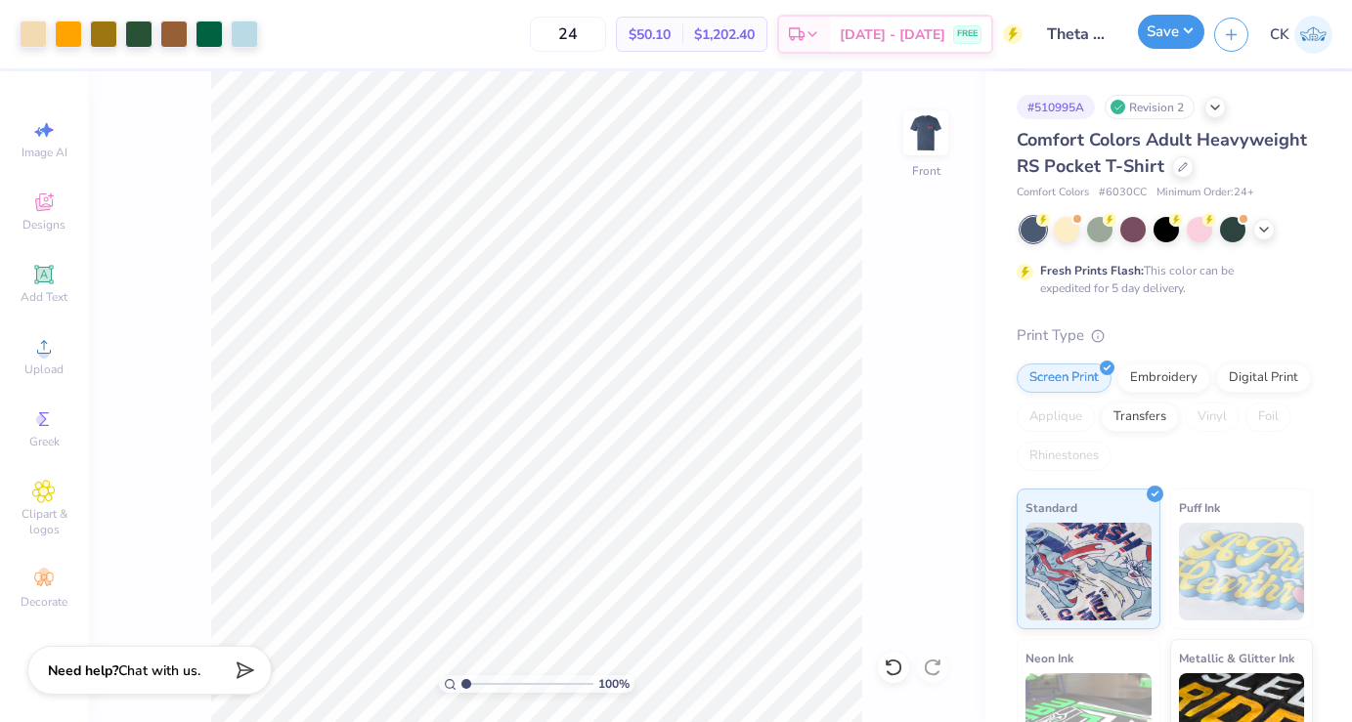
click at [1180, 45] on button "Save" at bounding box center [1171, 32] width 66 height 34
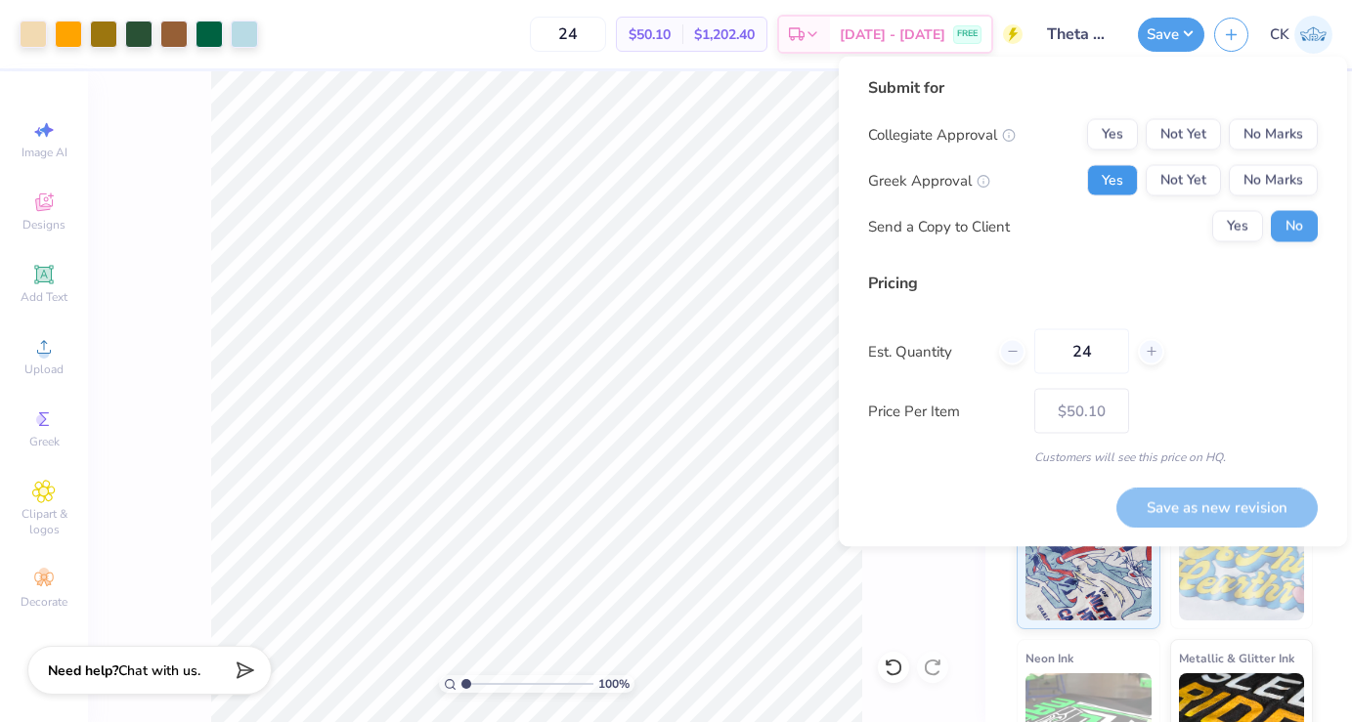
click at [1118, 183] on button "Yes" at bounding box center [1112, 180] width 51 height 31
click at [1291, 133] on button "No Marks" at bounding box center [1272, 134] width 89 height 31
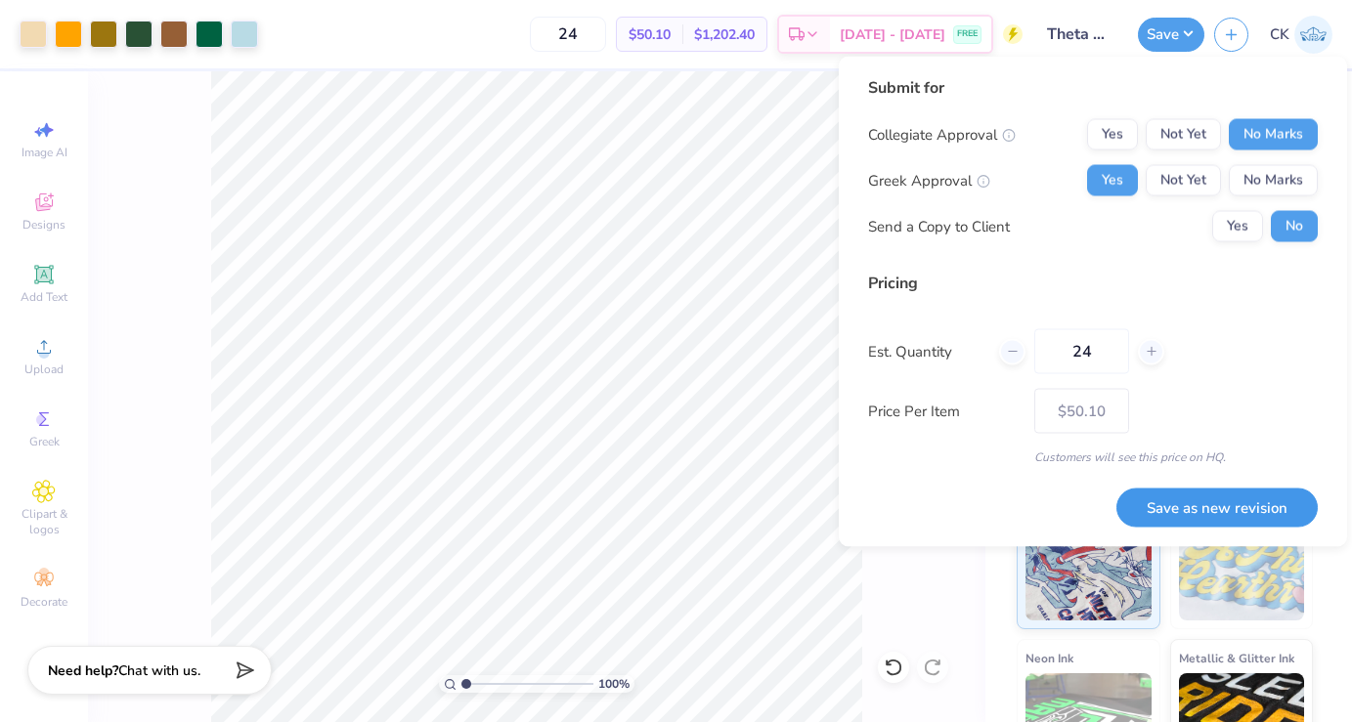
click at [1215, 514] on button "Save as new revision" at bounding box center [1216, 508] width 201 height 40
type input "$50.10"
click at [606, 31] on input "24" at bounding box center [568, 34] width 76 height 35
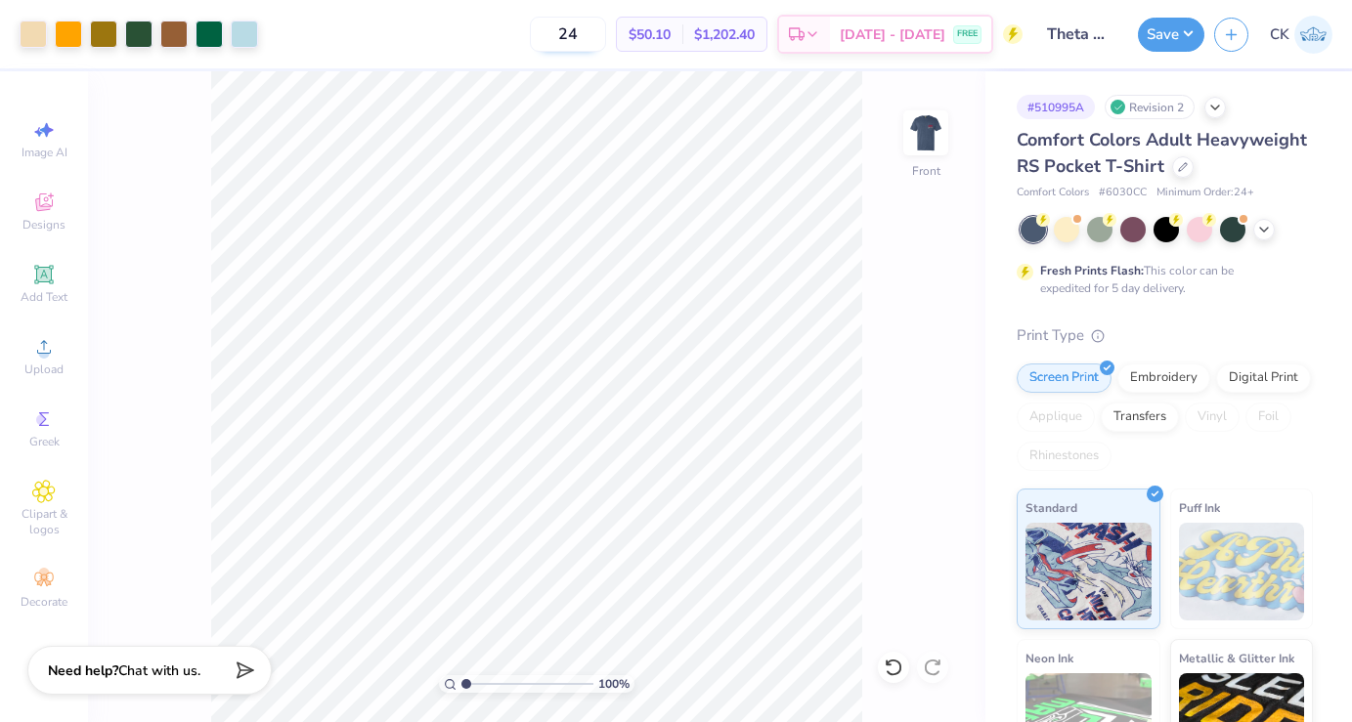
type input "2"
type input "40"
click at [928, 134] on img at bounding box center [925, 133] width 78 height 78
click at [928, 134] on img at bounding box center [925, 132] width 39 height 39
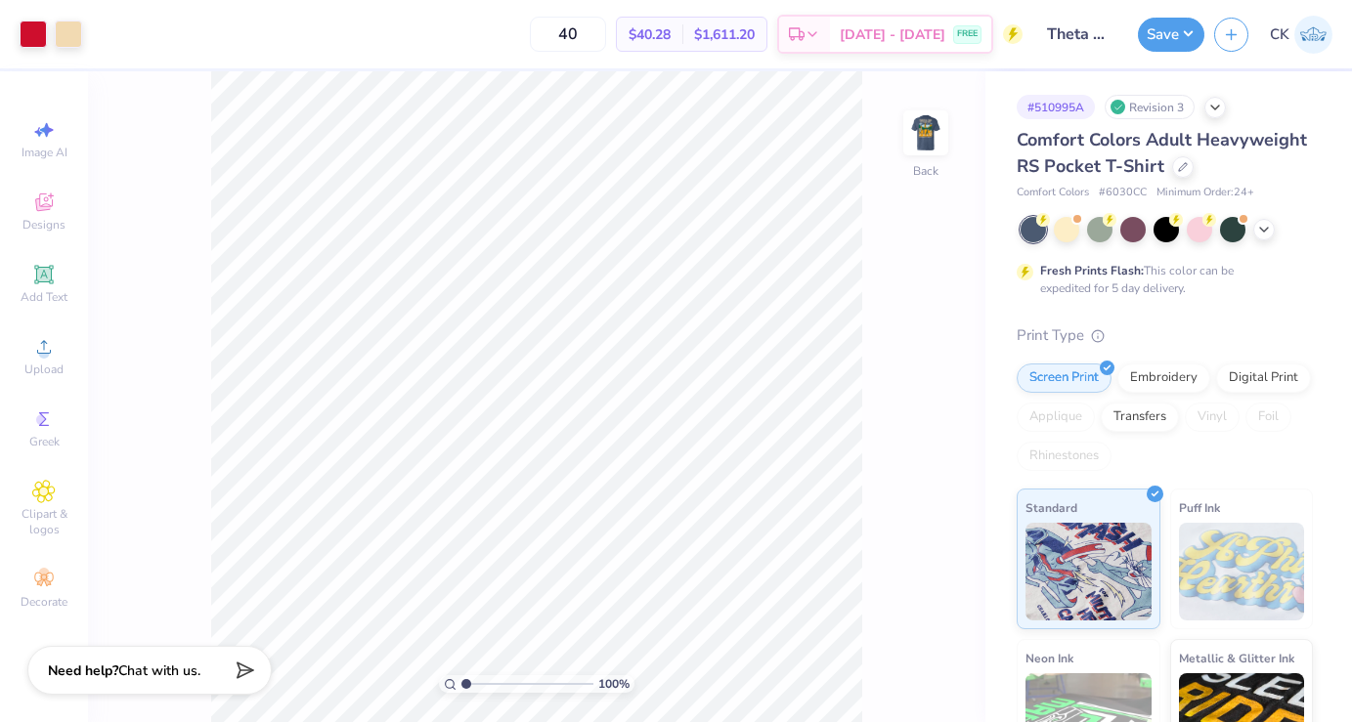
click at [928, 134] on img at bounding box center [925, 132] width 39 height 39
